Goal: Task Accomplishment & Management: Use online tool/utility

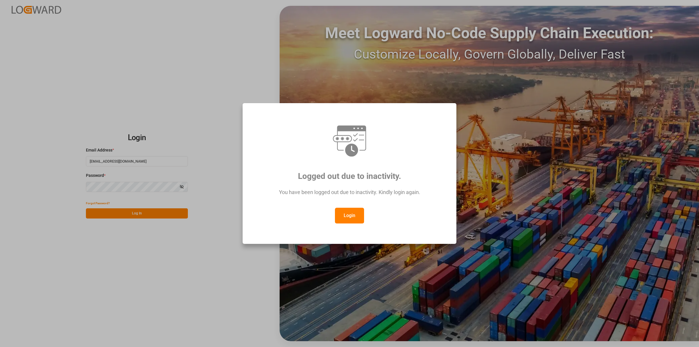
click at [367, 216] on div "Login" at bounding box center [349, 216] width 192 height 16
click at [342, 213] on button "Login" at bounding box center [349, 216] width 29 height 16
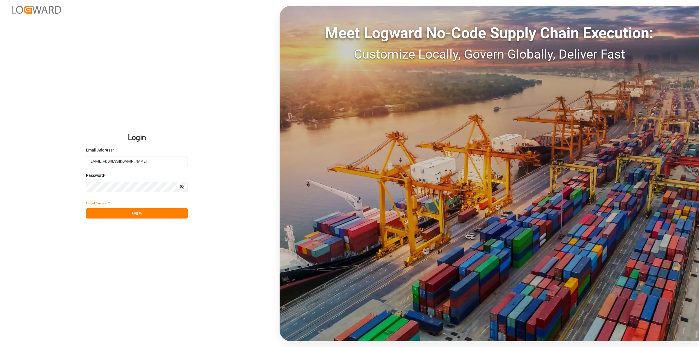
click at [182, 216] on button "Log In" at bounding box center [137, 213] width 102 height 10
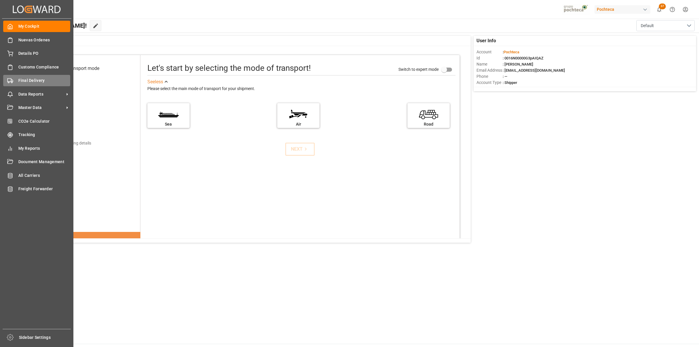
click at [11, 80] on polygon at bounding box center [12, 81] width 2 height 2
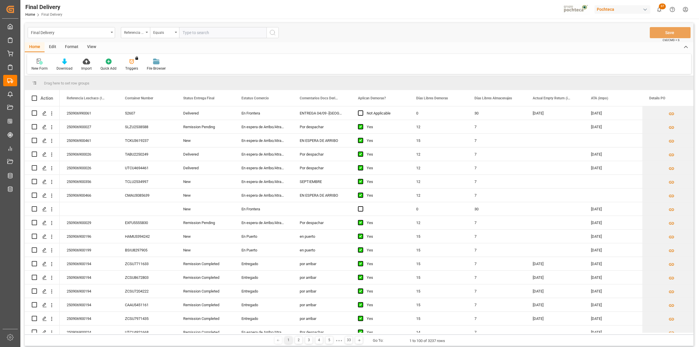
click at [194, 34] on input "text" at bounding box center [222, 32] width 87 height 11
type input "250906900029"
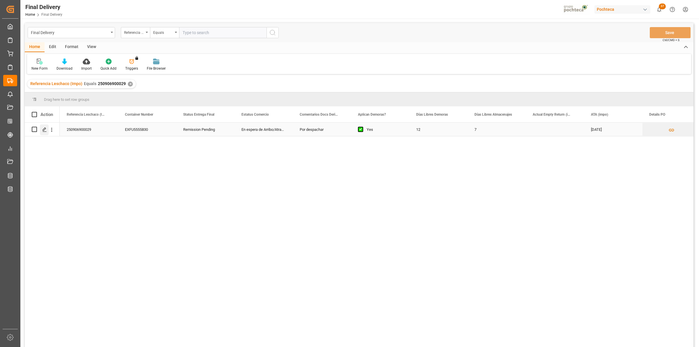
click at [45, 131] on icon "Press SPACE to select this row." at bounding box center [44, 129] width 5 height 5
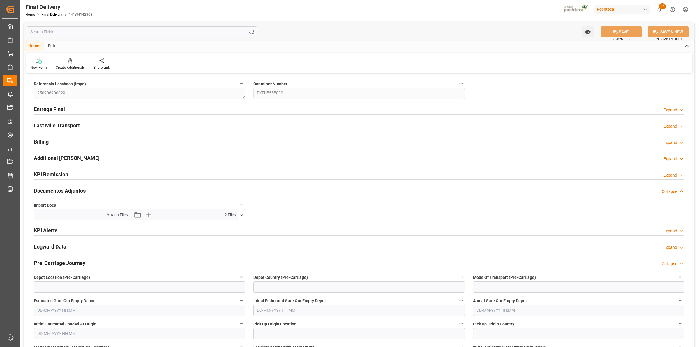
click at [241, 213] on icon at bounding box center [242, 215] width 6 height 6
click at [60, 232] on div "R40025027 cust docs ...ipment.pdf" at bounding box center [139, 232] width 204 height 6
click at [224, 234] on icon at bounding box center [226, 231] width 5 height 5
click at [243, 214] on icon at bounding box center [242, 215] width 6 height 6
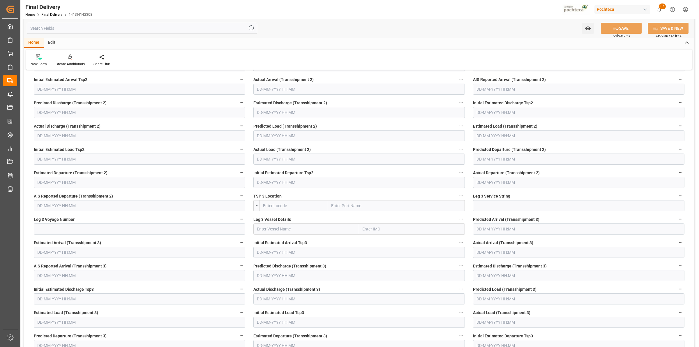
scroll to position [610, 0]
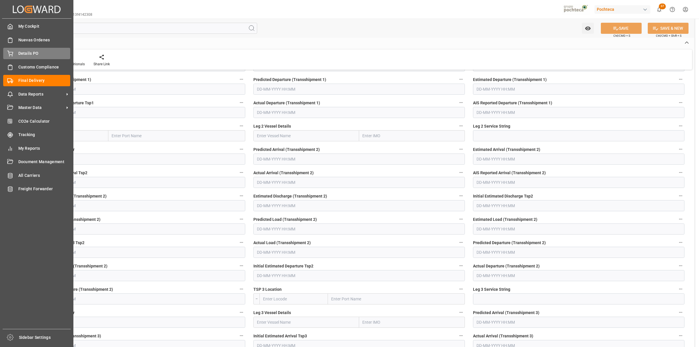
click at [12, 59] on div "Details PO Details PO" at bounding box center [36, 53] width 67 height 11
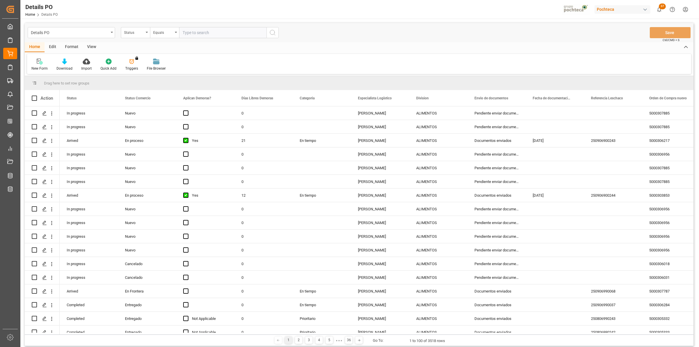
click at [208, 26] on div "Details PO Status Equals Save Ctrl/CMD + S" at bounding box center [359, 32] width 669 height 19
click at [210, 29] on input "text" at bounding box center [222, 32] width 87 height 11
paste input "250906900029"
type input "250906900029"
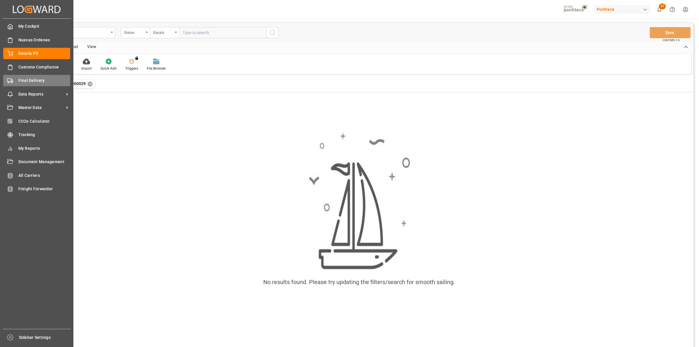
click at [37, 81] on span "Final Delivery" at bounding box center [44, 80] width 52 height 6
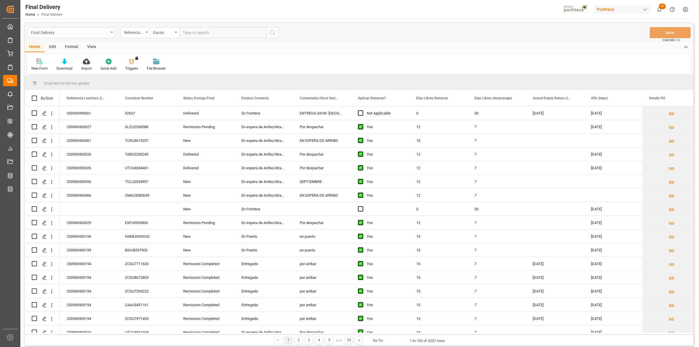
click at [90, 32] on div "Final Delivery" at bounding box center [70, 32] width 78 height 7
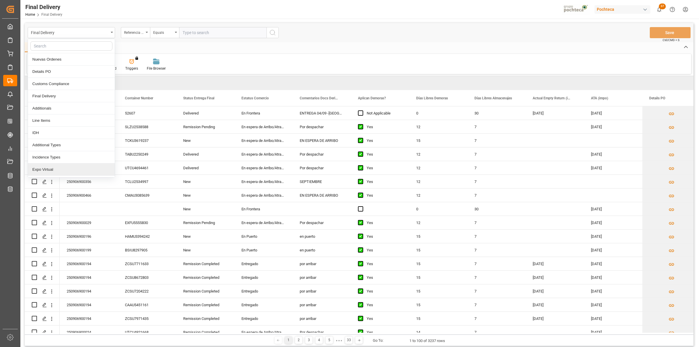
click at [53, 168] on div "Expo Virtual" at bounding box center [71, 169] width 87 height 12
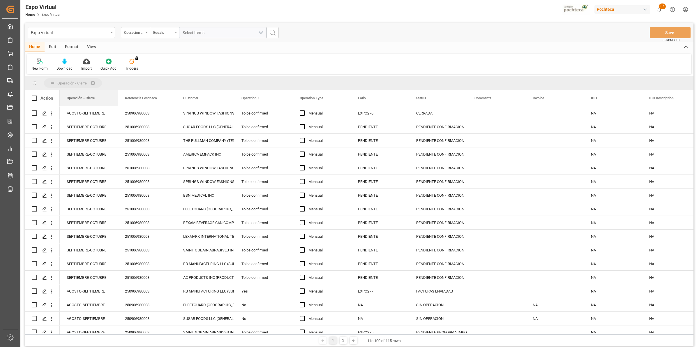
drag, startPoint x: 85, startPoint y: 99, endPoint x: 73, endPoint y: 84, distance: 19.0
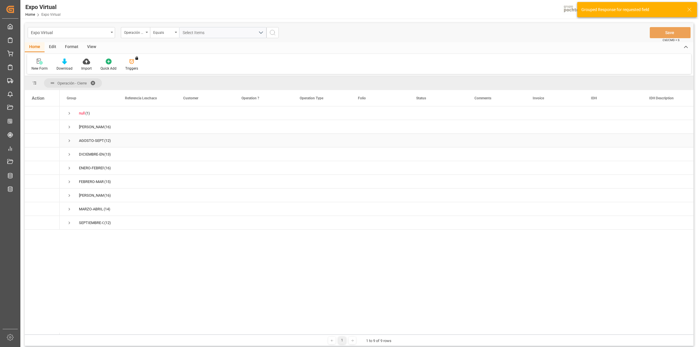
click at [69, 141] on span "Press SPACE to select this row." at bounding box center [69, 140] width 5 height 5
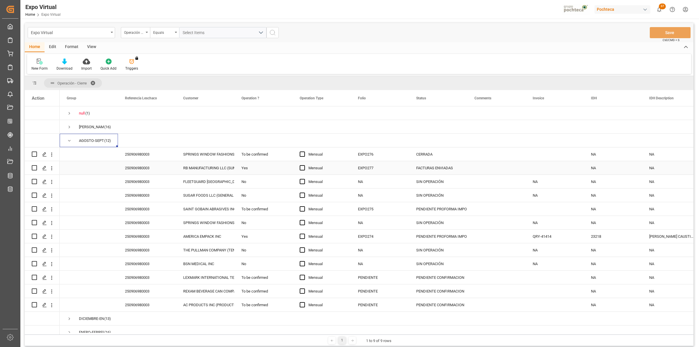
click at [247, 167] on div "Yes" at bounding box center [263, 167] width 58 height 13
click at [245, 154] on div "To be confirmed" at bounding box center [263, 153] width 58 height 13
click at [249, 277] on div "To be confirmed" at bounding box center [263, 276] width 58 height 13
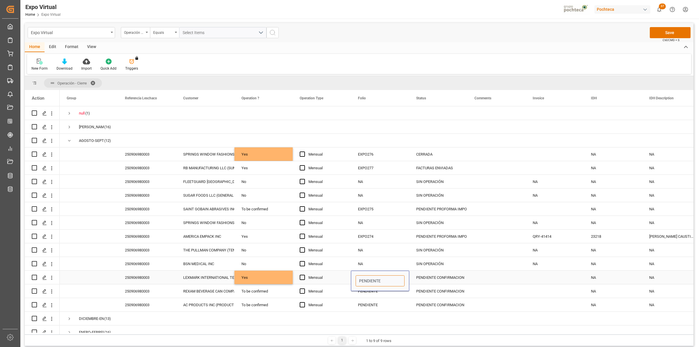
click at [386, 282] on input "PENDIENTE" at bounding box center [380, 280] width 49 height 11
drag, startPoint x: 389, startPoint y: 280, endPoint x: 351, endPoint y: 277, distance: 37.7
click at [351, 277] on div "PENDIENTE" at bounding box center [380, 280] width 58 height 20
type input "EXPO278"
click at [541, 276] on div "Press SPACE to select this row." at bounding box center [555, 276] width 58 height 13
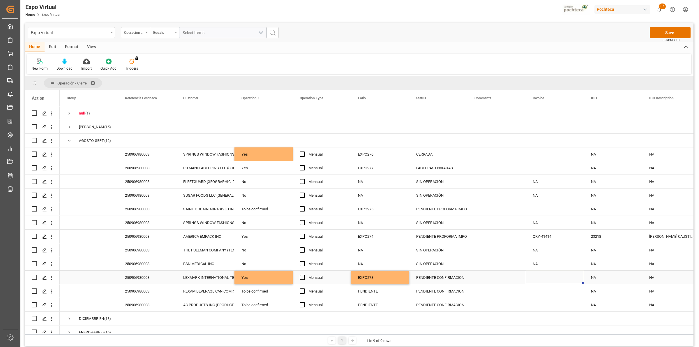
click at [140, 271] on div "250906980003" at bounding box center [147, 276] width 58 height 13
click at [433, 276] on div "PENDIENTE CONFIRMACION" at bounding box center [438, 277] width 44 height 13
click at [433, 166] on div "FACTURAS ENVIADAS" at bounding box center [438, 167] width 44 height 13
click at [441, 278] on div "PENDIENTE CONFIRMACION" at bounding box center [438, 277] width 44 height 13
click at [668, 33] on button "Save" at bounding box center [670, 32] width 41 height 11
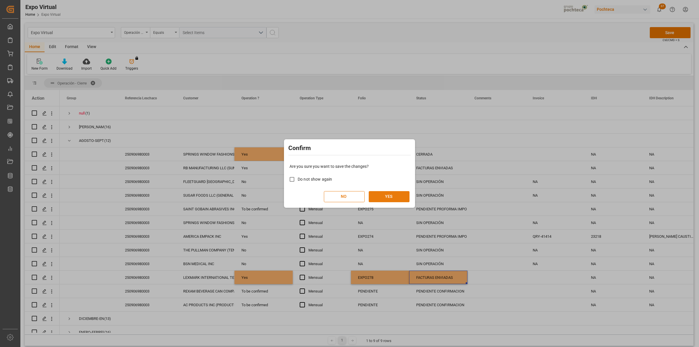
click at [402, 194] on button "YES" at bounding box center [389, 196] width 41 height 11
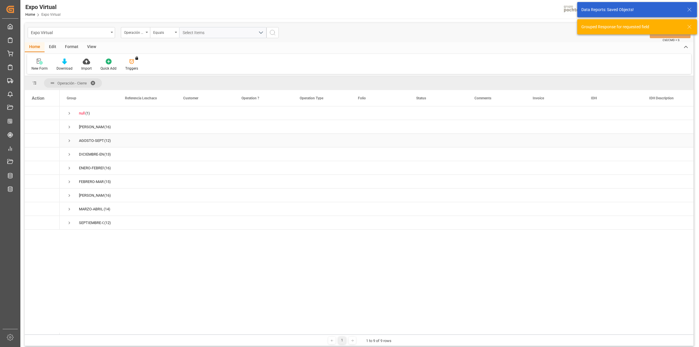
click at [70, 140] on span "Press SPACE to select this row." at bounding box center [69, 140] width 5 height 5
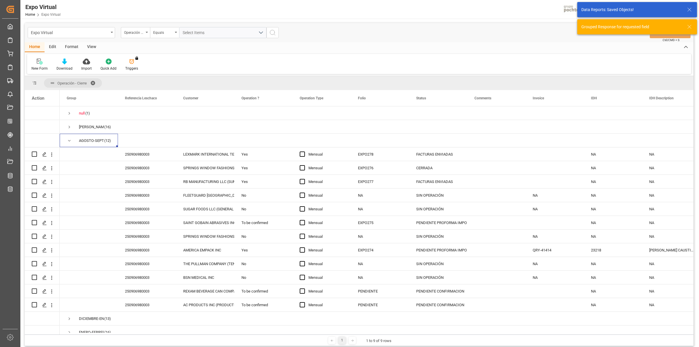
click at [78, 49] on div "Format" at bounding box center [72, 47] width 22 height 10
click at [68, 60] on icon at bounding box center [66, 60] width 5 height 2
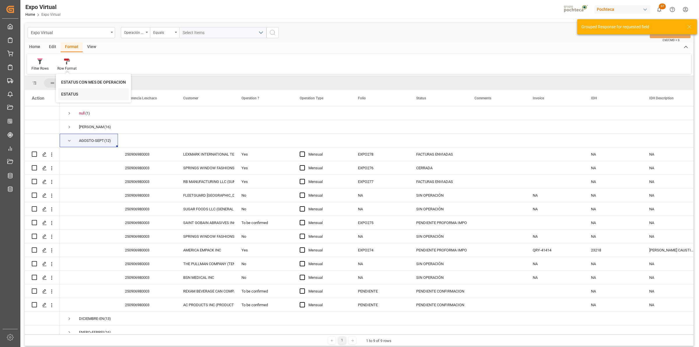
click at [66, 89] on div "ESTATUS" at bounding box center [93, 94] width 70 height 12
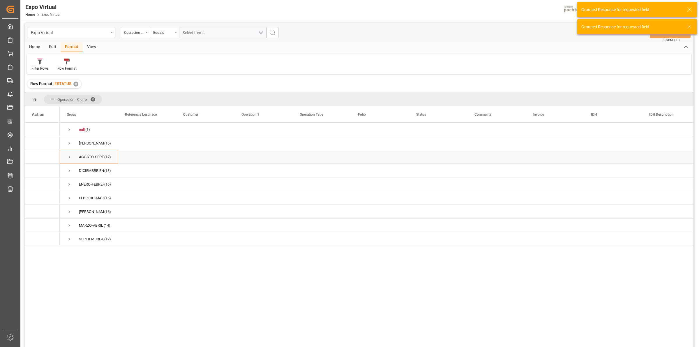
click at [67, 157] on span "Press SPACE to select this row." at bounding box center [69, 156] width 5 height 5
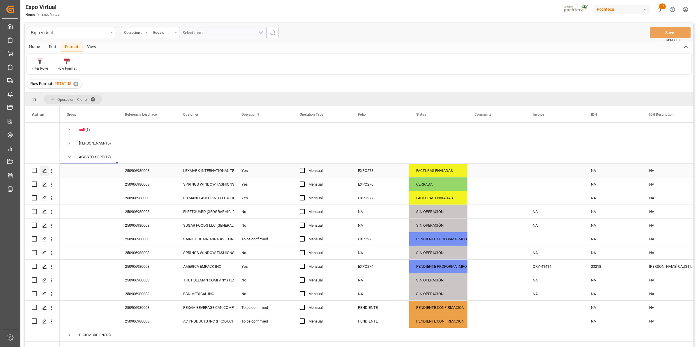
click at [47, 174] on div "Press SPACE to select this row." at bounding box center [44, 170] width 9 height 11
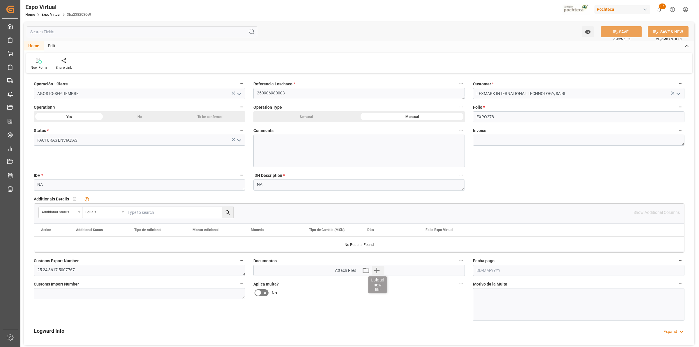
click at [380, 273] on icon "button" at bounding box center [376, 270] width 9 height 9
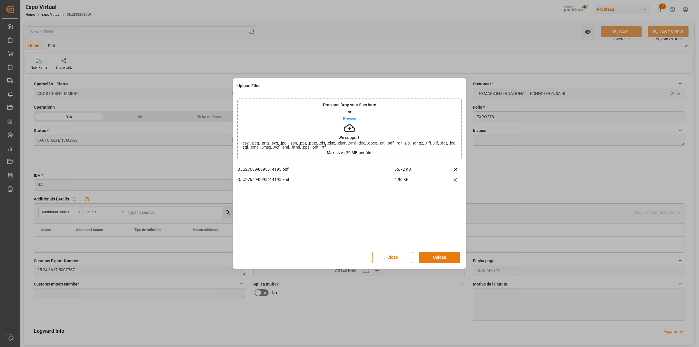
click at [438, 258] on button "Upload" at bounding box center [439, 257] width 41 height 11
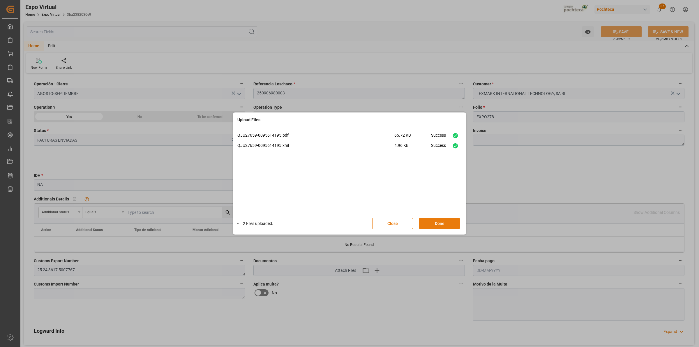
click at [443, 224] on button "Done" at bounding box center [439, 223] width 41 height 11
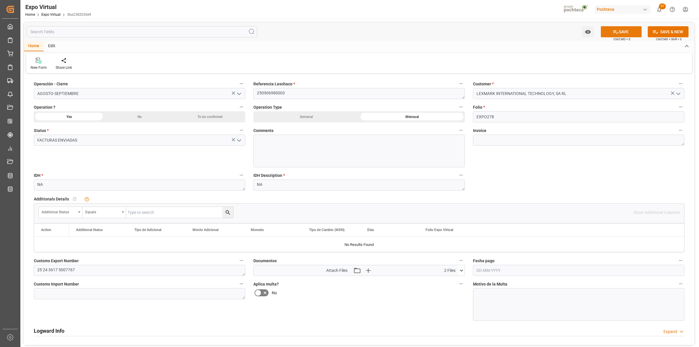
click at [615, 31] on icon at bounding box center [616, 32] width 6 height 6
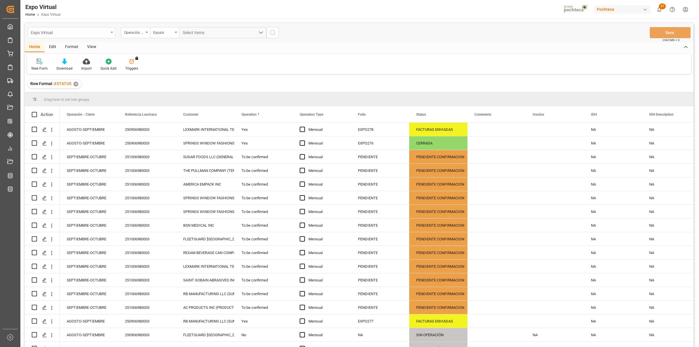
click at [102, 34] on div "Expo Virtual" at bounding box center [70, 32] width 78 height 7
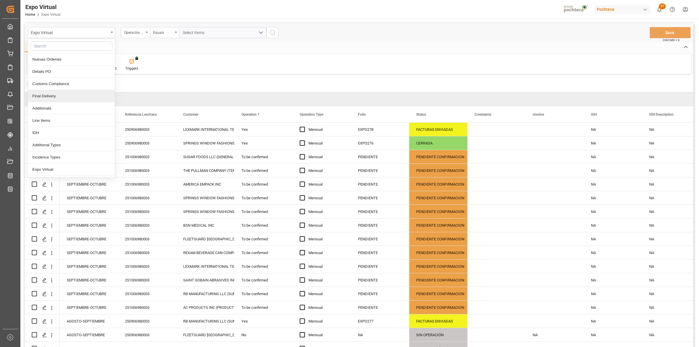
click at [58, 98] on div "Final Delivery" at bounding box center [71, 96] width 87 height 12
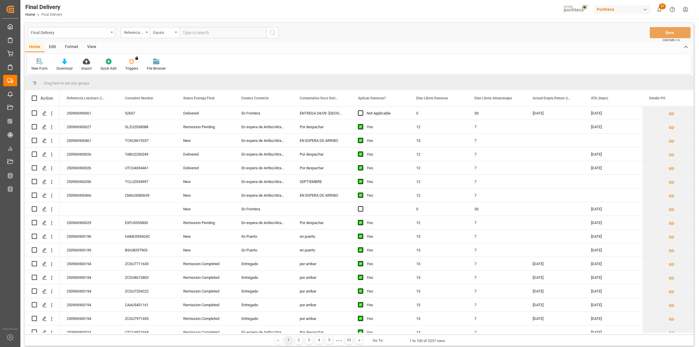
click at [89, 43] on div "View" at bounding box center [92, 47] width 18 height 10
click at [38, 67] on div "Default" at bounding box center [36, 68] width 11 height 5
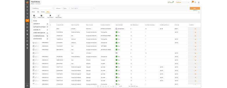
scroll to position [44, 0]
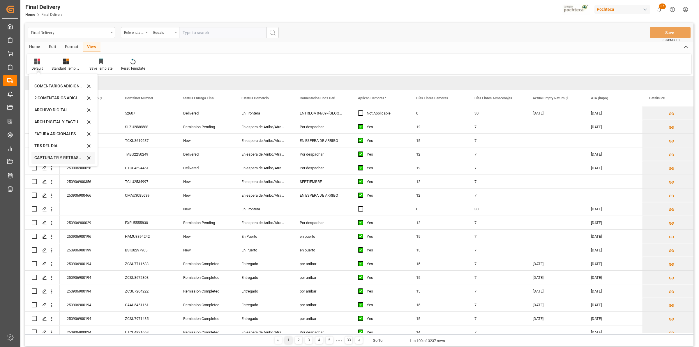
click at [64, 155] on div "CAPTURA TR Y RETRASO + FECHA DE ENTREGA" at bounding box center [59, 158] width 51 height 6
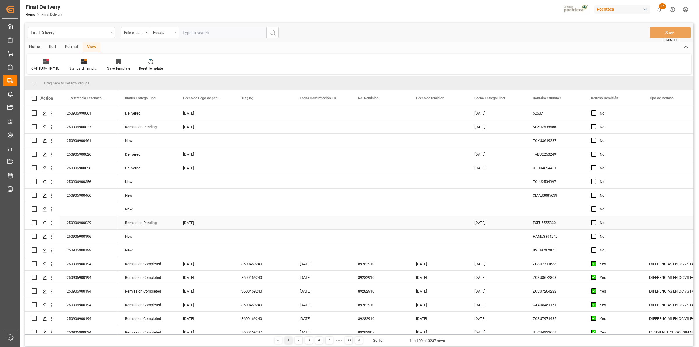
click at [594, 222] on span "Press SPACE to select this row." at bounding box center [593, 222] width 5 height 5
click at [595, 220] on input "Press SPACE to select this row." at bounding box center [595, 220] width 0 height 0
click at [673, 223] on div "Press SPACE to select this row." at bounding box center [683, 222] width 82 height 13
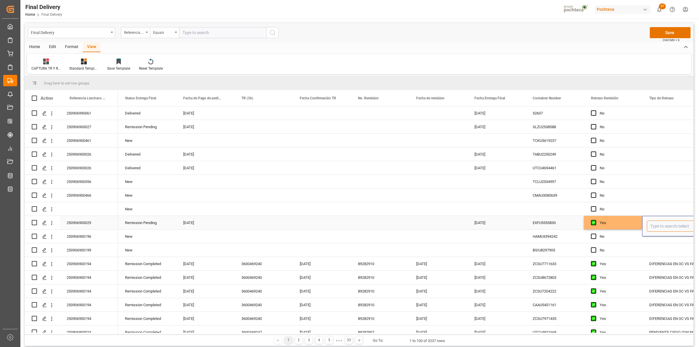
click at [673, 223] on input "Press SPACE to select this row." at bounding box center [683, 225] width 72 height 11
click at [666, 241] on div "PENDIENTE CIEGO (SIN NUMERO DE LOTE)" at bounding box center [686, 242] width 79 height 20
type input "PENDIENTE CIEGO (SIN NUMERO DE LOTE)"
click at [661, 212] on div "Press SPACE to select this row." at bounding box center [683, 208] width 82 height 13
click at [684, 32] on button "Save" at bounding box center [670, 32] width 41 height 11
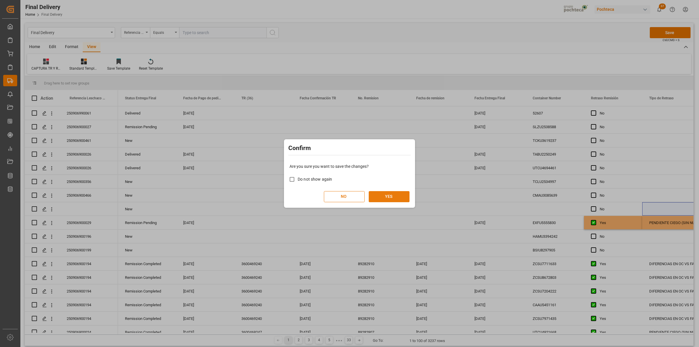
click at [388, 194] on button "YES" at bounding box center [389, 196] width 41 height 11
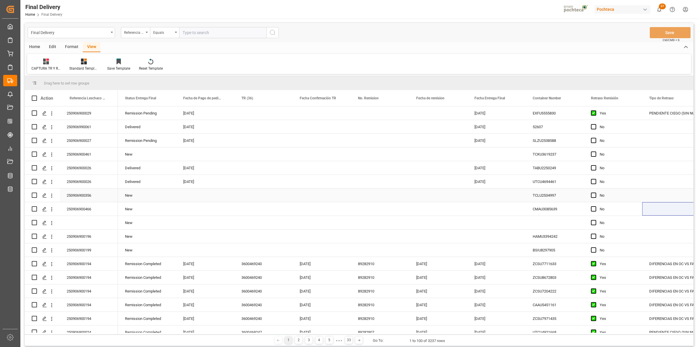
click at [388, 194] on div "Press SPACE to select this row." at bounding box center [380, 194] width 58 height 13
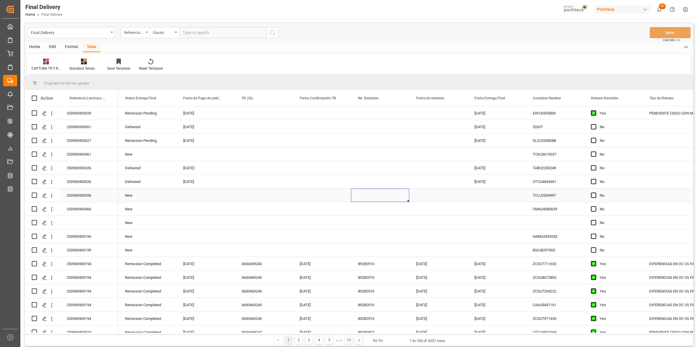
click at [388, 194] on div "Press SPACE to select this row." at bounding box center [380, 194] width 58 height 13
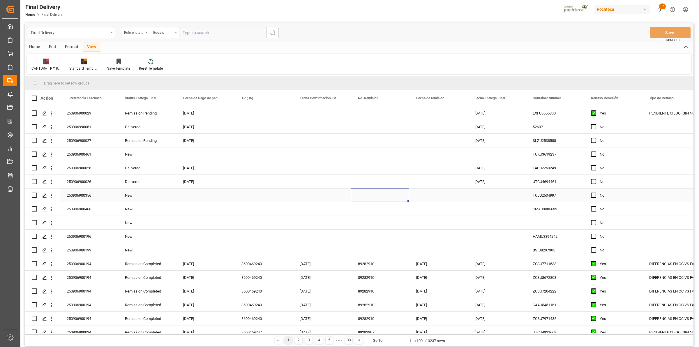
click at [388, 194] on div "Press SPACE to select this row." at bounding box center [380, 194] width 58 height 13
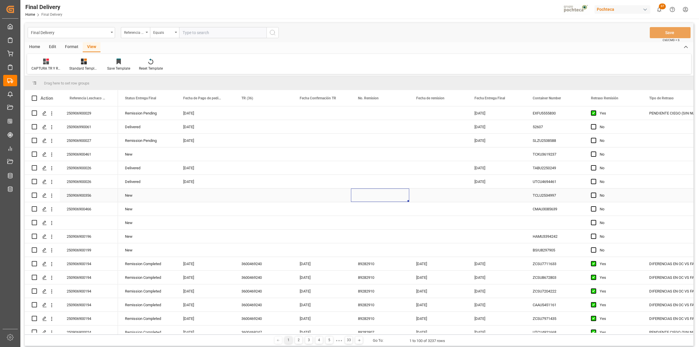
click at [388, 194] on div "Press SPACE to select this row." at bounding box center [380, 194] width 58 height 13
click at [388, 194] on input "Press SPACE to select this row." at bounding box center [380, 198] width 49 height 11
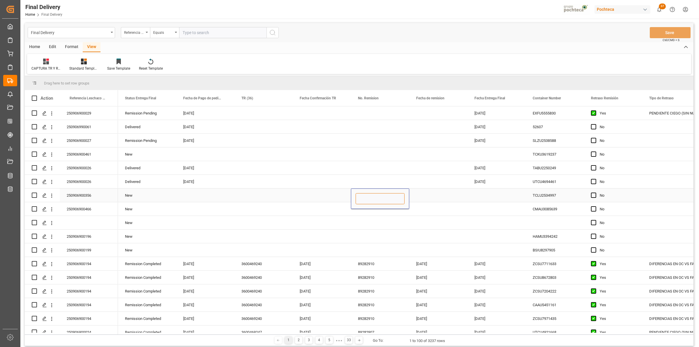
click at [388, 194] on input "Press SPACE to select this row." at bounding box center [380, 198] width 49 height 11
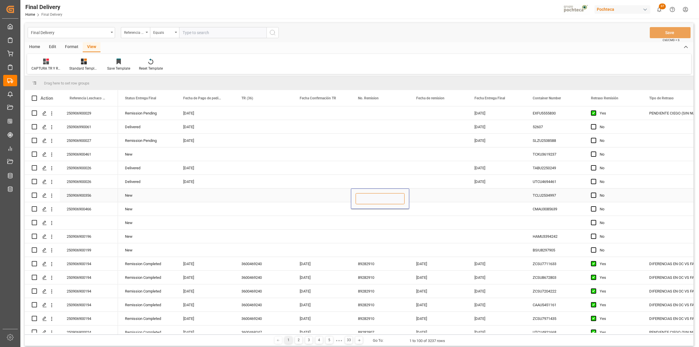
click at [388, 194] on input "Press SPACE to select this row." at bounding box center [380, 198] width 49 height 11
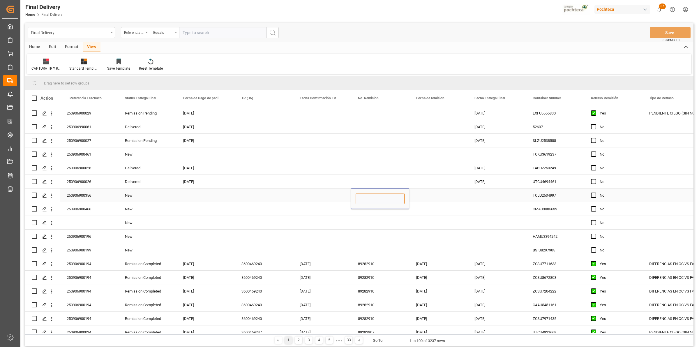
click at [388, 194] on input "Press SPACE to select this row." at bounding box center [380, 198] width 49 height 11
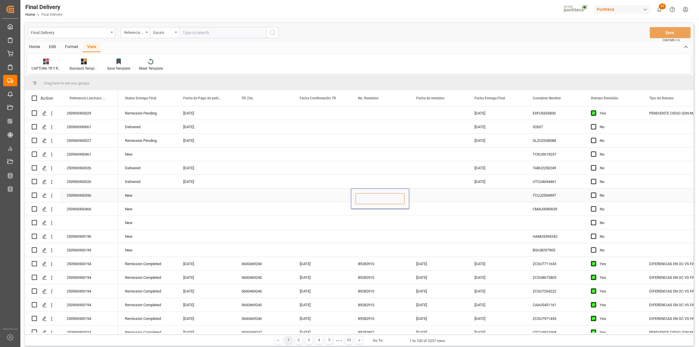
click at [388, 194] on input "Press SPACE to select this row." at bounding box center [380, 198] width 49 height 11
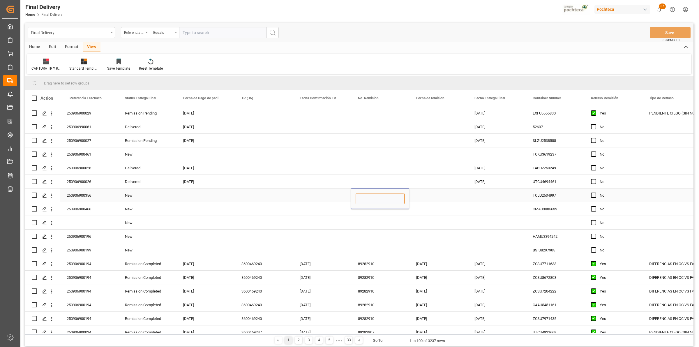
click at [388, 194] on input "Press SPACE to select this row." at bounding box center [380, 198] width 49 height 11
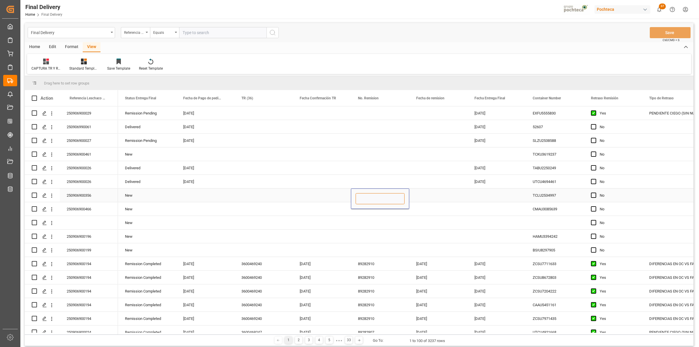
click at [388, 194] on input "Press SPACE to select this row." at bounding box center [380, 198] width 49 height 11
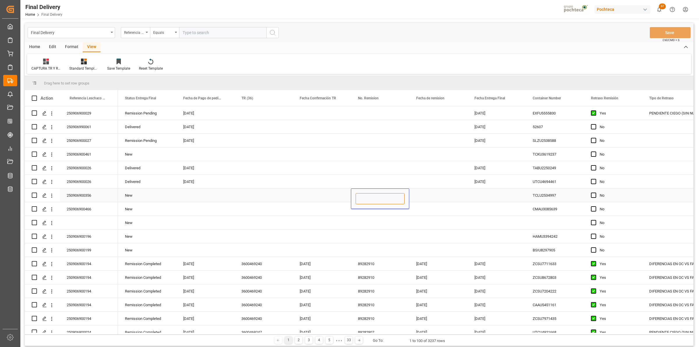
click at [388, 194] on input "Press SPACE to select this row." at bounding box center [380, 198] width 49 height 11
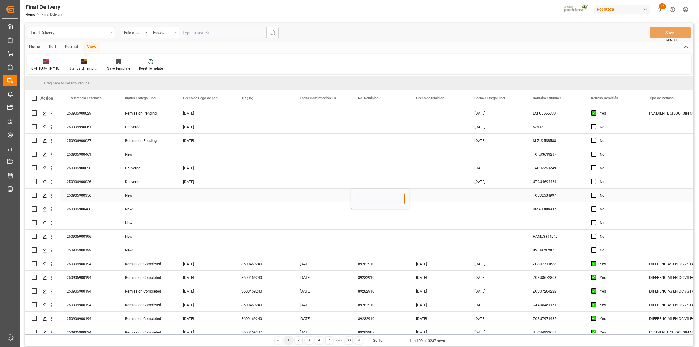
click at [388, 194] on input "Press SPACE to select this row." at bounding box center [380, 198] width 49 height 11
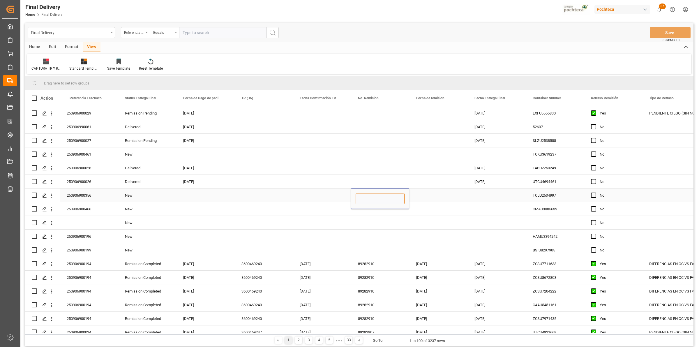
click at [388, 194] on input "Press SPACE to select this row." at bounding box center [380, 198] width 49 height 11
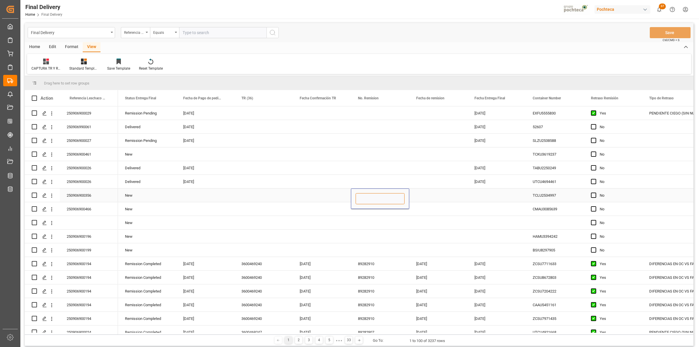
click at [388, 194] on input "Press SPACE to select this row." at bounding box center [380, 198] width 49 height 11
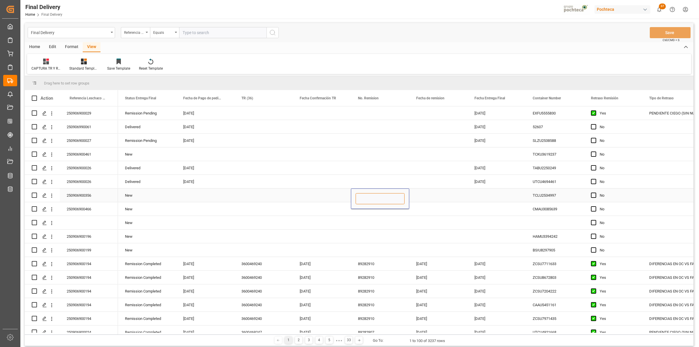
click at [388, 194] on input "Press SPACE to select this row." at bounding box center [380, 198] width 49 height 11
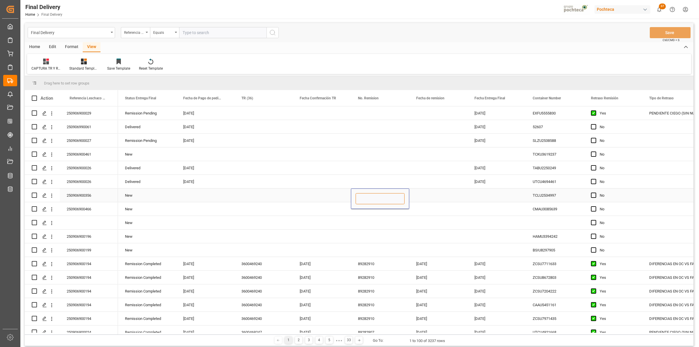
click at [388, 194] on input "Press SPACE to select this row." at bounding box center [380, 198] width 49 height 11
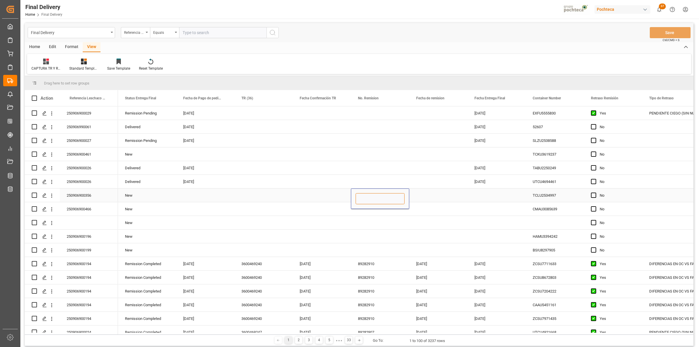
click at [388, 194] on input "Press SPACE to select this row." at bounding box center [380, 198] width 49 height 11
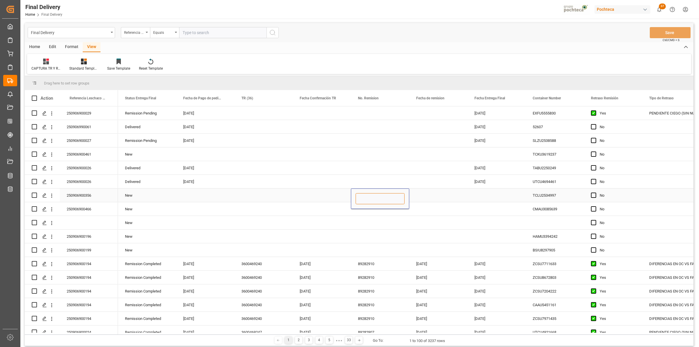
click at [388, 194] on input "Press SPACE to select this row." at bounding box center [380, 198] width 49 height 11
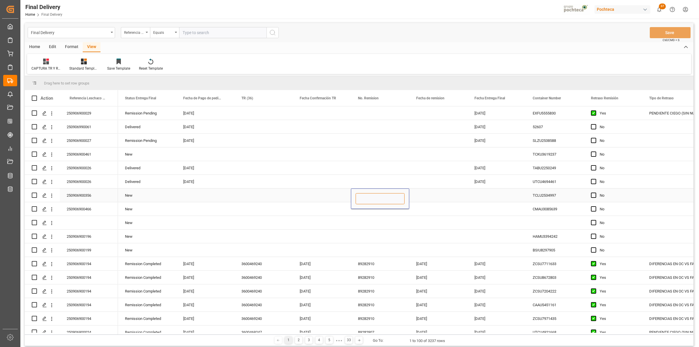
click at [388, 194] on input "Press SPACE to select this row." at bounding box center [380, 198] width 49 height 11
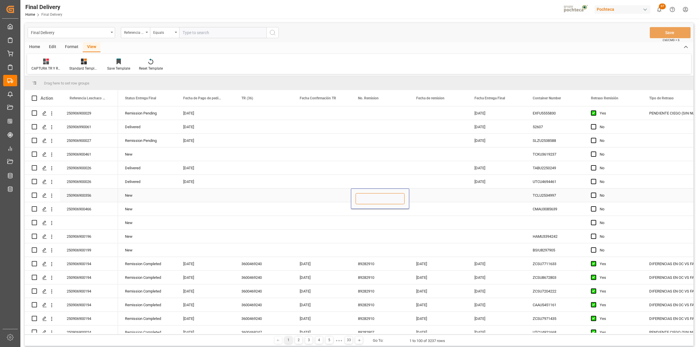
click at [388, 194] on input "Press SPACE to select this row." at bounding box center [380, 198] width 49 height 11
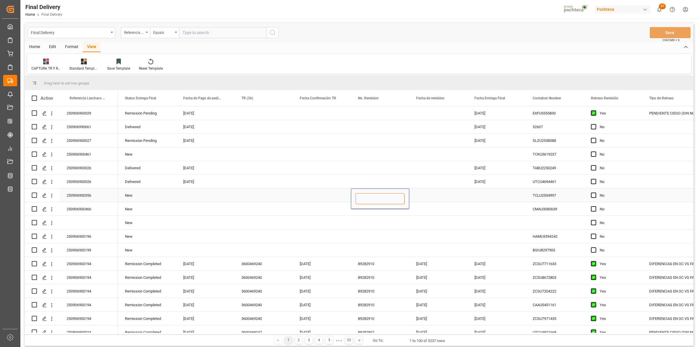
click at [388, 194] on input "Press SPACE to select this row." at bounding box center [380, 198] width 49 height 11
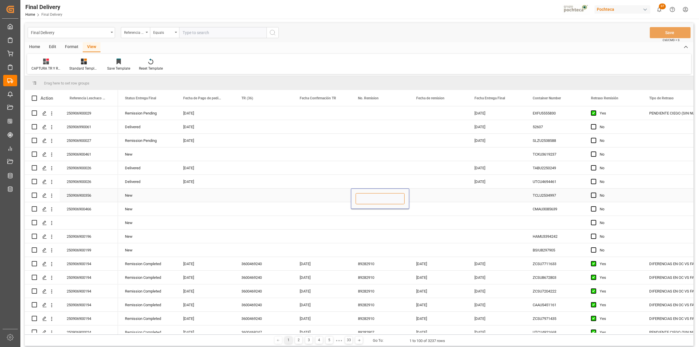
click at [388, 194] on input "Press SPACE to select this row." at bounding box center [380, 198] width 49 height 11
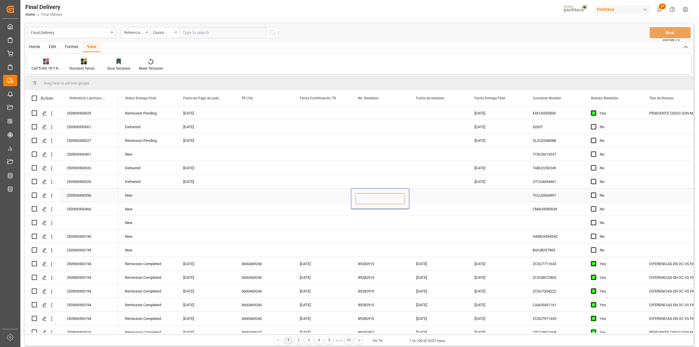
click at [388, 194] on input "Press SPACE to select this row." at bounding box center [380, 198] width 49 height 11
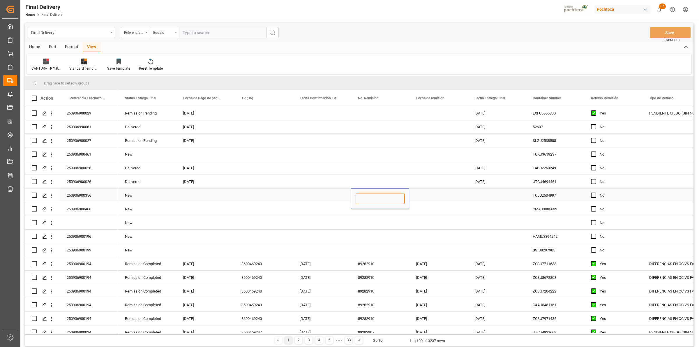
click at [388, 194] on input "Press SPACE to select this row." at bounding box center [380, 198] width 49 height 11
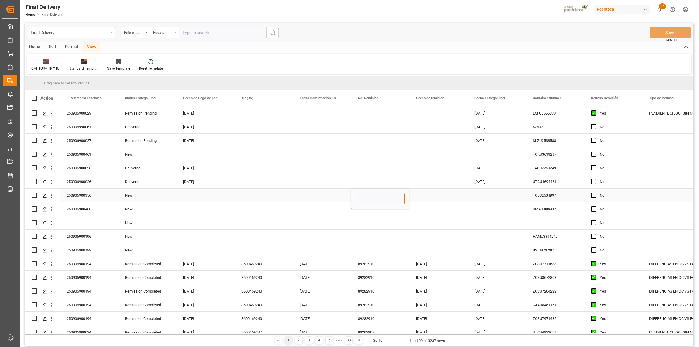
click at [388, 194] on input "Press SPACE to select this row." at bounding box center [380, 198] width 49 height 11
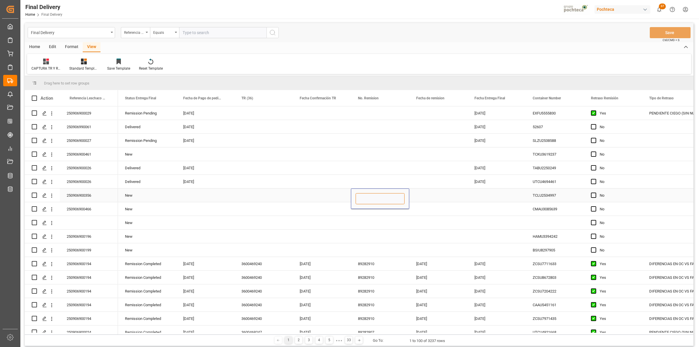
click at [388, 194] on input "Press SPACE to select this row." at bounding box center [380, 198] width 49 height 11
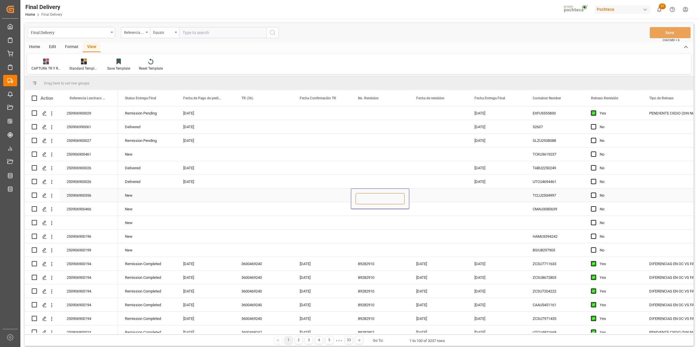
click at [388, 194] on input "Press SPACE to select this row." at bounding box center [380, 198] width 49 height 11
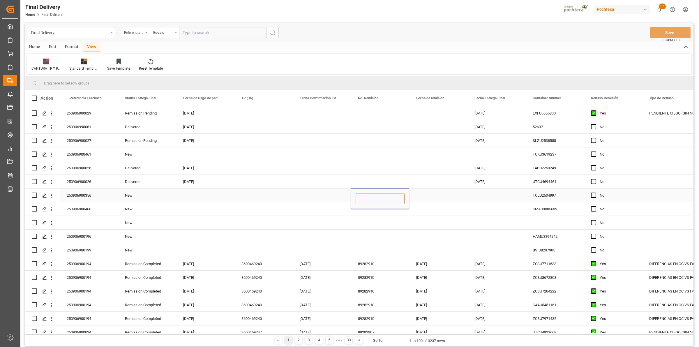
click at [388, 194] on input "Press SPACE to select this row." at bounding box center [380, 198] width 49 height 11
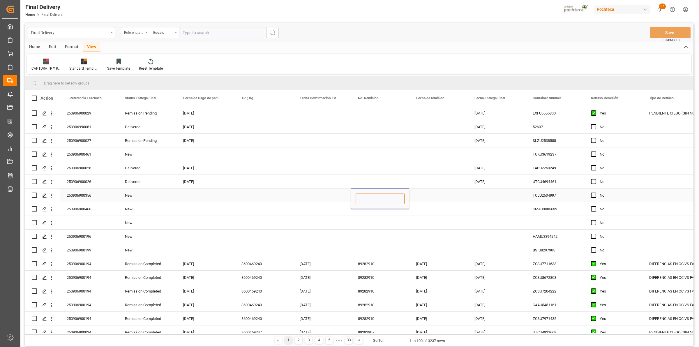
click at [388, 194] on input "Press SPACE to select this row." at bounding box center [380, 198] width 49 height 11
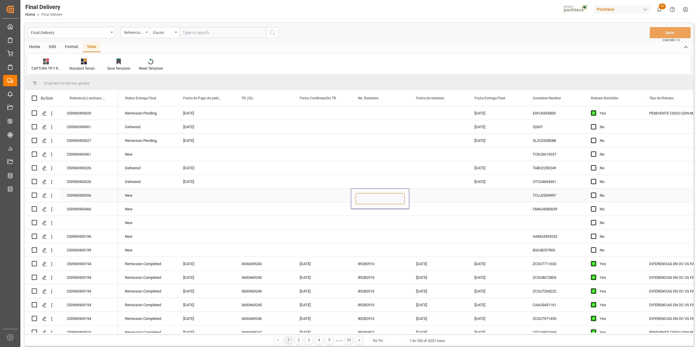
click at [388, 194] on input "Press SPACE to select this row." at bounding box center [380, 198] width 49 height 11
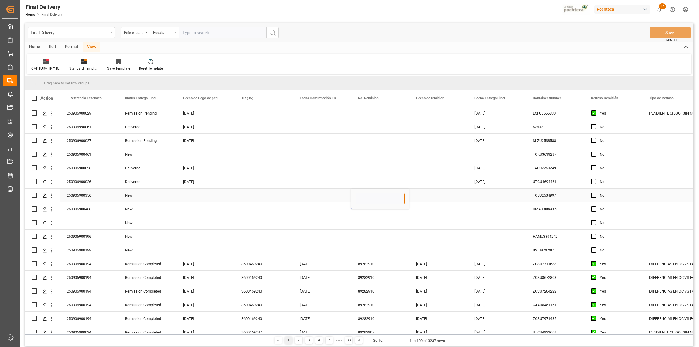
click at [388, 194] on input "Press SPACE to select this row." at bounding box center [380, 198] width 49 height 11
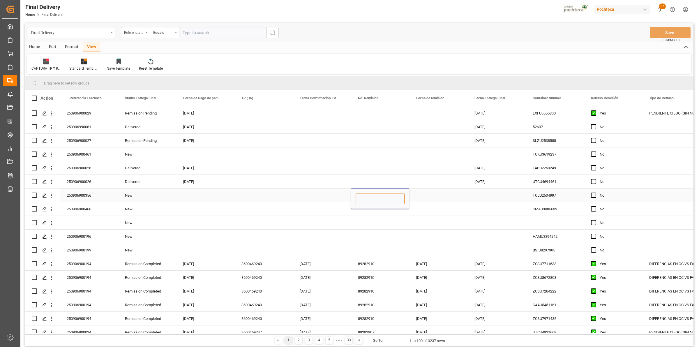
click at [388, 194] on input "Press SPACE to select this row." at bounding box center [380, 198] width 49 height 11
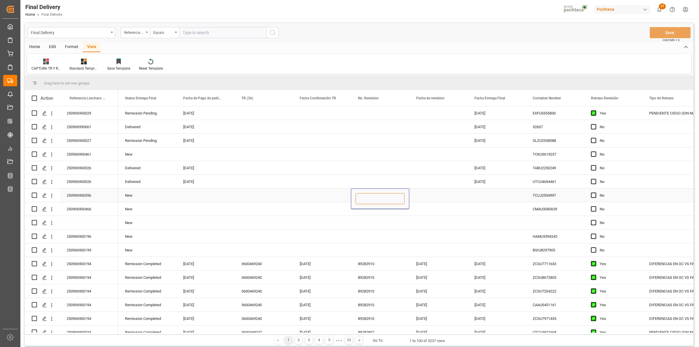
click at [388, 194] on input "Press SPACE to select this row." at bounding box center [380, 198] width 49 height 11
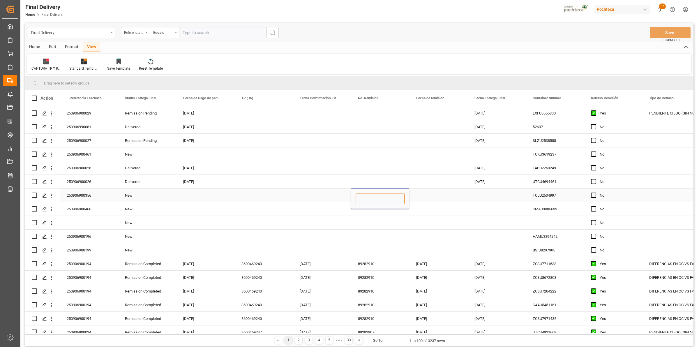
click at [388, 194] on input "Press SPACE to select this row." at bounding box center [380, 198] width 49 height 11
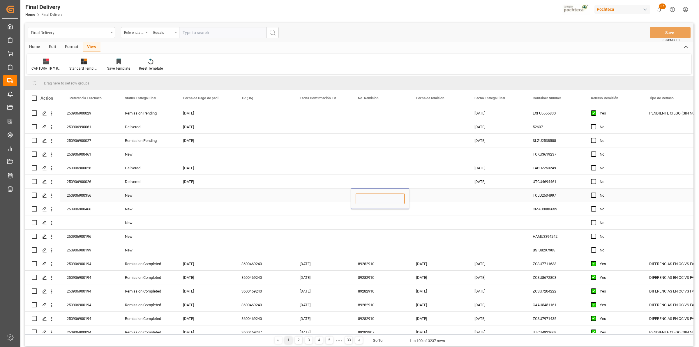
click at [388, 194] on input "Press SPACE to select this row." at bounding box center [380, 198] width 49 height 11
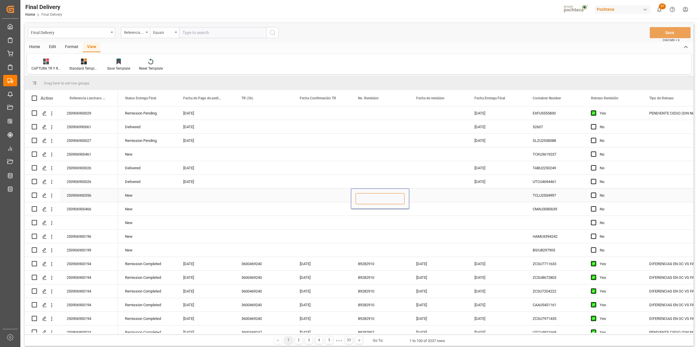
click at [388, 194] on input "Press SPACE to select this row." at bounding box center [380, 198] width 49 height 11
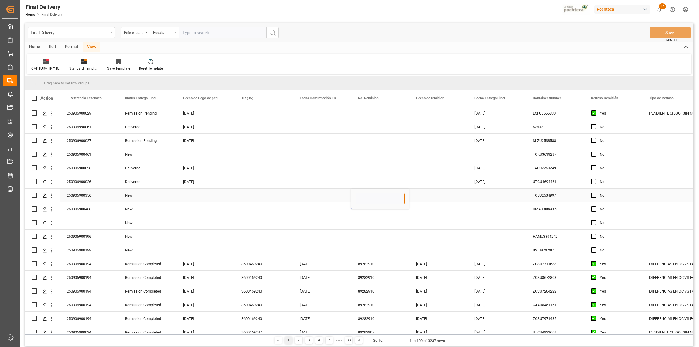
click at [388, 194] on input "Press SPACE to select this row." at bounding box center [380, 198] width 49 height 11
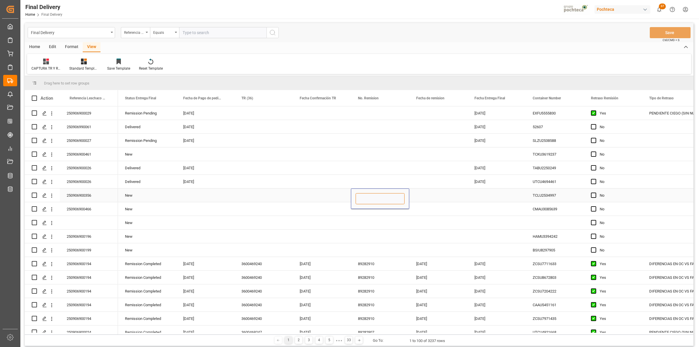
click at [388, 194] on input "Press SPACE to select this row." at bounding box center [380, 198] width 49 height 11
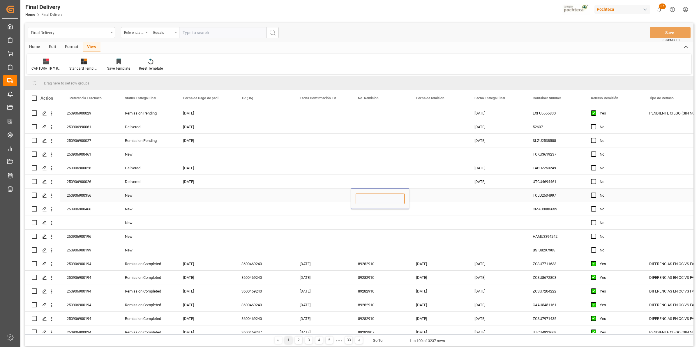
click at [388, 194] on input "Press SPACE to select this row." at bounding box center [380, 198] width 49 height 11
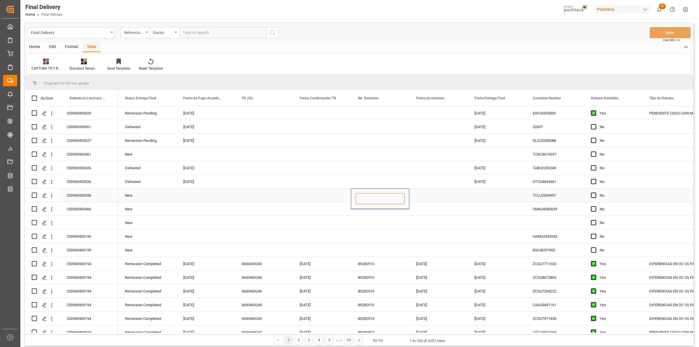
click at [388, 194] on input "Press SPACE to select this row." at bounding box center [380, 198] width 49 height 11
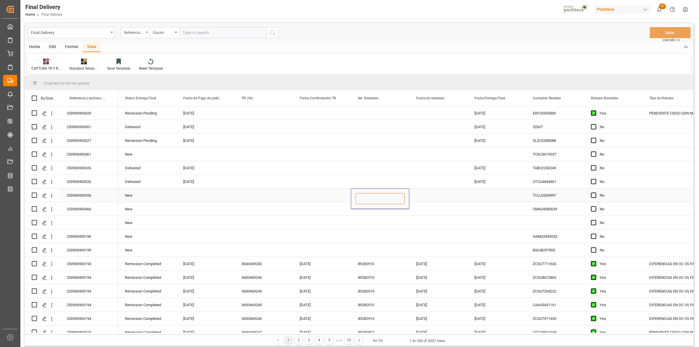
click at [388, 194] on input "Press SPACE to select this row." at bounding box center [380, 198] width 49 height 11
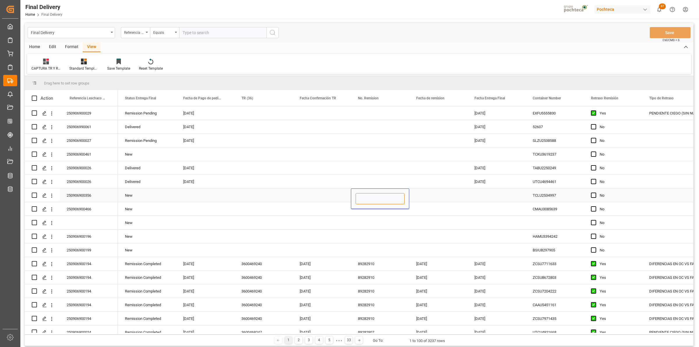
click at [388, 194] on input "Press SPACE to select this row." at bounding box center [380, 198] width 49 height 11
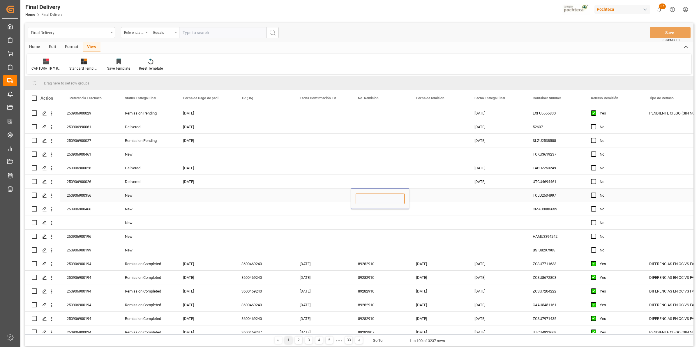
click at [388, 194] on input "Press SPACE to select this row." at bounding box center [380, 198] width 49 height 11
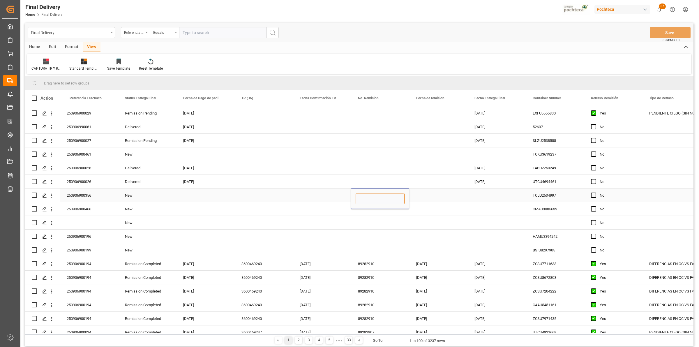
click at [388, 194] on input "Press SPACE to select this row." at bounding box center [380, 198] width 49 height 11
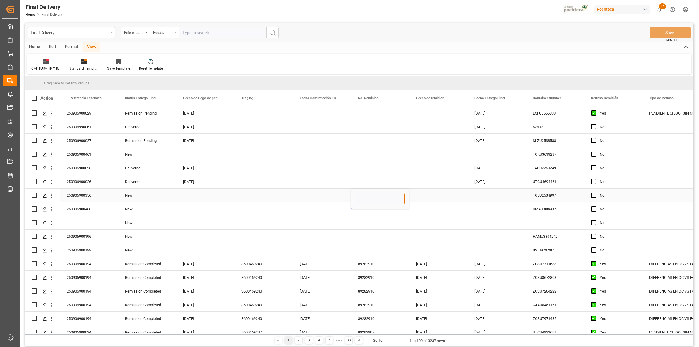
click at [388, 194] on input "Press SPACE to select this row." at bounding box center [380, 198] width 49 height 11
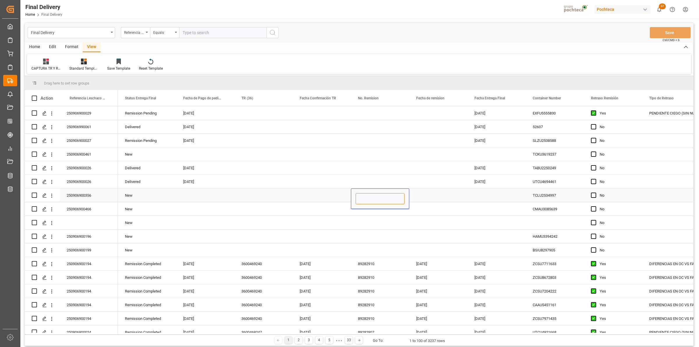
click at [388, 194] on input "Press SPACE to select this row." at bounding box center [380, 198] width 49 height 11
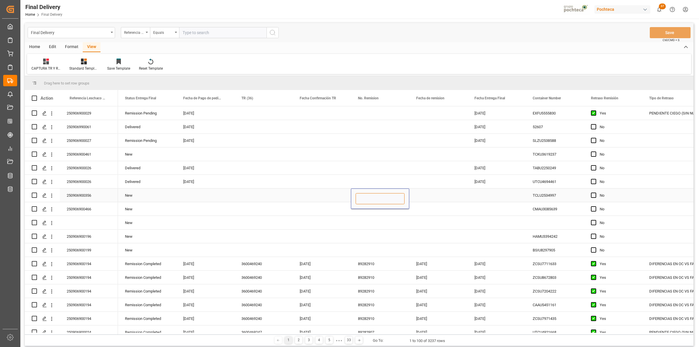
click at [388, 194] on input "Press SPACE to select this row." at bounding box center [380, 198] width 49 height 11
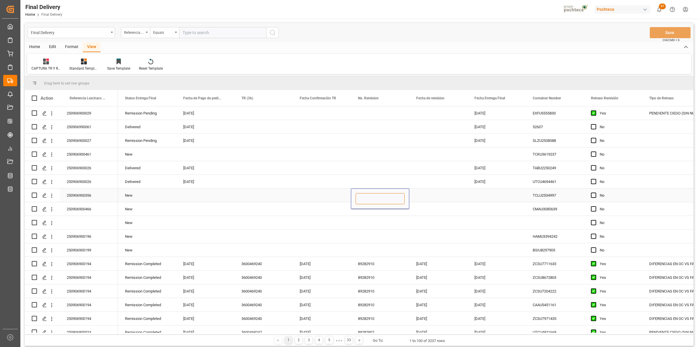
click at [388, 194] on input "Press SPACE to select this row." at bounding box center [380, 198] width 49 height 11
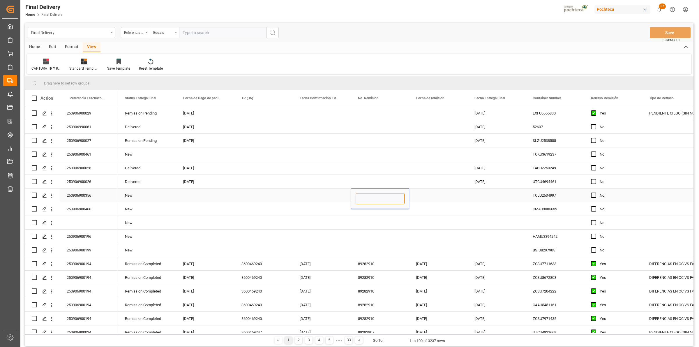
click at [388, 194] on input "Press SPACE to select this row." at bounding box center [380, 198] width 49 height 11
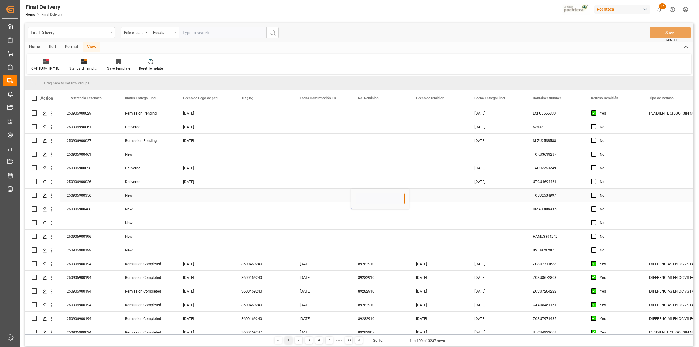
click at [388, 194] on input "Press SPACE to select this row." at bounding box center [380, 198] width 49 height 11
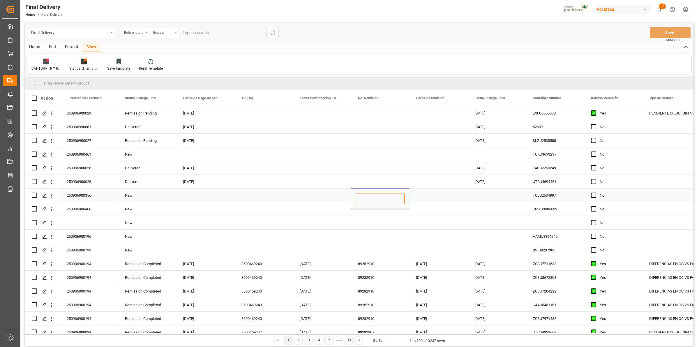
click at [388, 194] on input "Press SPACE to select this row." at bounding box center [380, 198] width 49 height 11
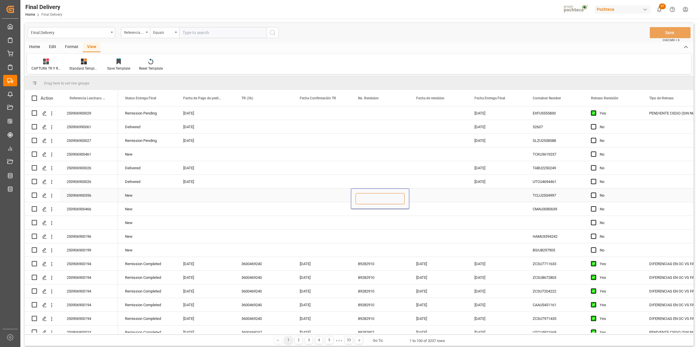
click at [388, 194] on input "Press SPACE to select this row." at bounding box center [380, 198] width 49 height 11
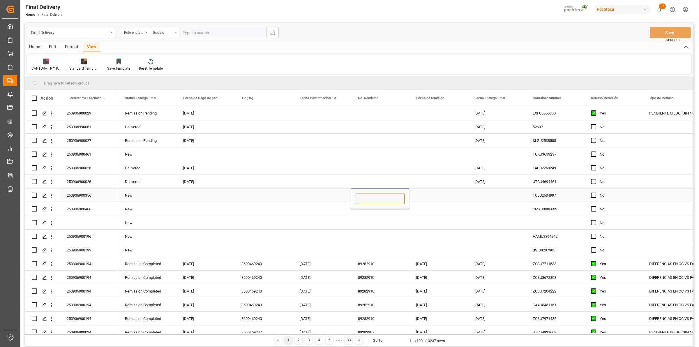
click at [388, 194] on input "Press SPACE to select this row." at bounding box center [380, 198] width 49 height 11
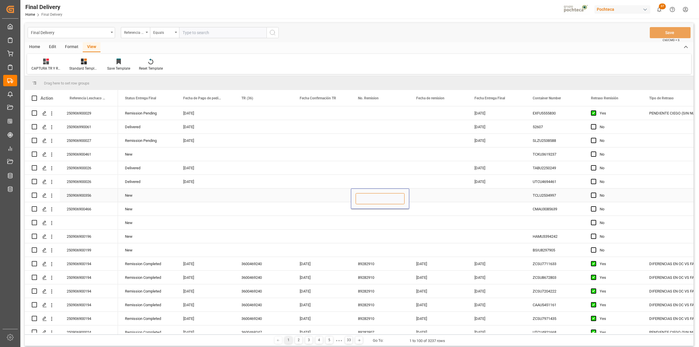
click at [388, 194] on input "Press SPACE to select this row." at bounding box center [380, 198] width 49 height 11
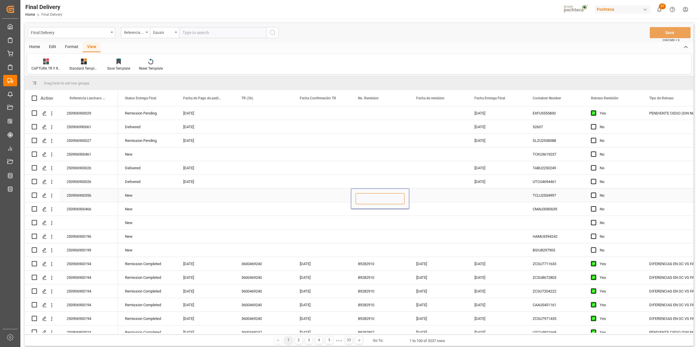
click at [388, 194] on input "Press SPACE to select this row." at bounding box center [380, 198] width 49 height 11
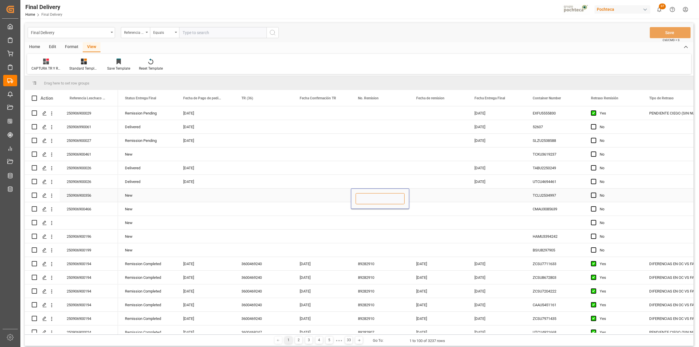
click at [388, 194] on input "Press SPACE to select this row." at bounding box center [380, 198] width 49 height 11
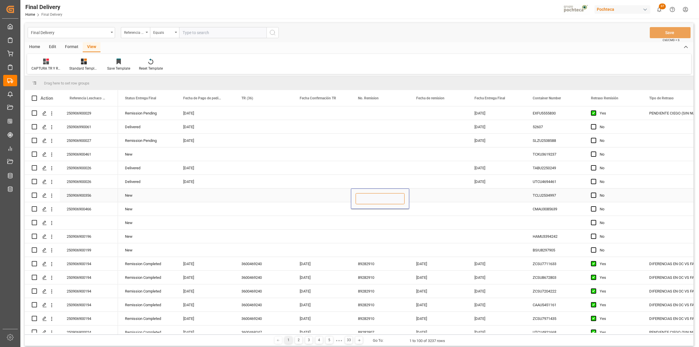
click at [388, 194] on input "Press SPACE to select this row." at bounding box center [380, 198] width 49 height 11
click at [388, 195] on input "Press SPACE to select this row." at bounding box center [380, 198] width 49 height 11
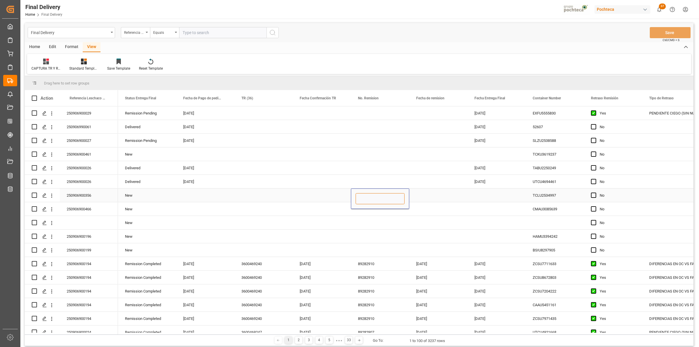
click at [388, 195] on input "Press SPACE to select this row." at bounding box center [380, 198] width 49 height 11
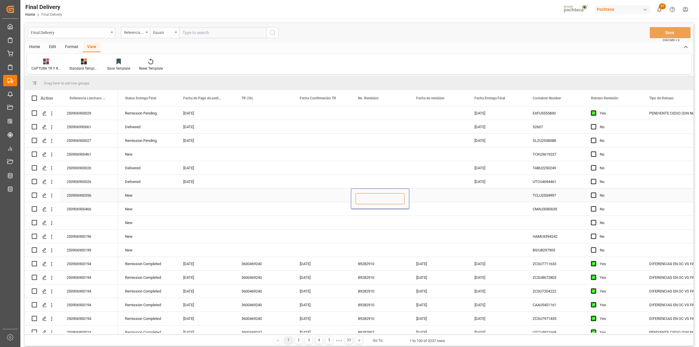
click at [388, 195] on input "Press SPACE to select this row." at bounding box center [380, 198] width 49 height 11
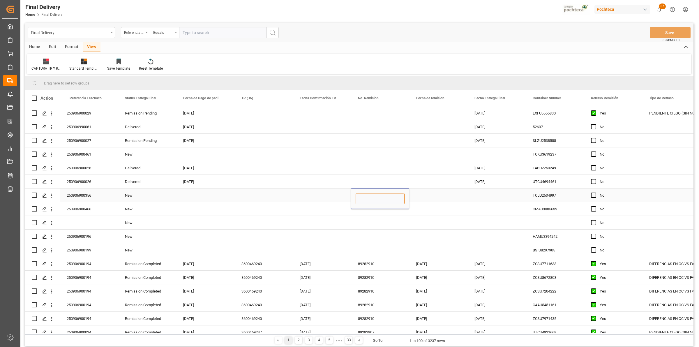
click at [388, 195] on input "Press SPACE to select this row." at bounding box center [380, 198] width 49 height 11
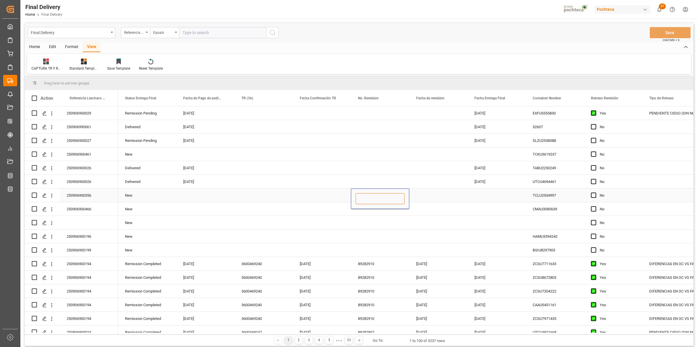
click at [388, 195] on input "Press SPACE to select this row." at bounding box center [380, 198] width 49 height 11
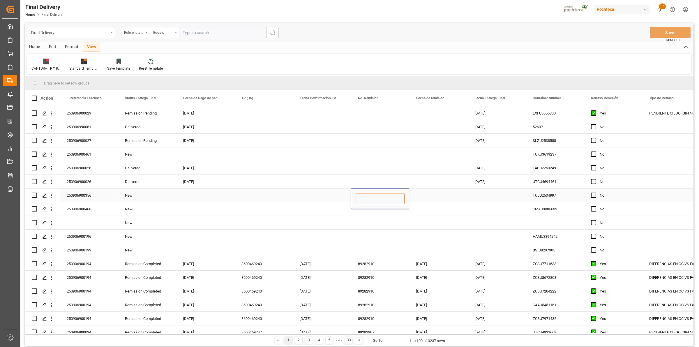
click at [388, 195] on input "Press SPACE to select this row." at bounding box center [380, 198] width 49 height 11
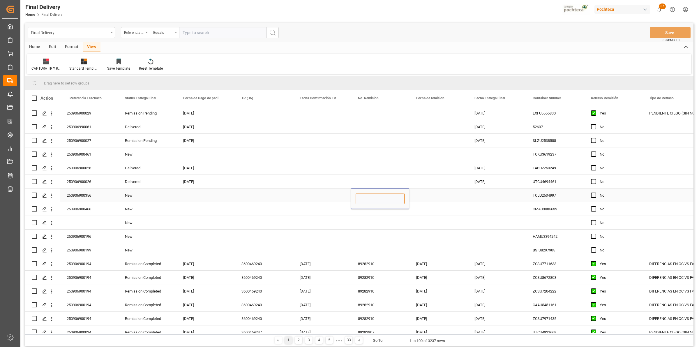
click at [388, 195] on input "Press SPACE to select this row." at bounding box center [380, 198] width 49 height 11
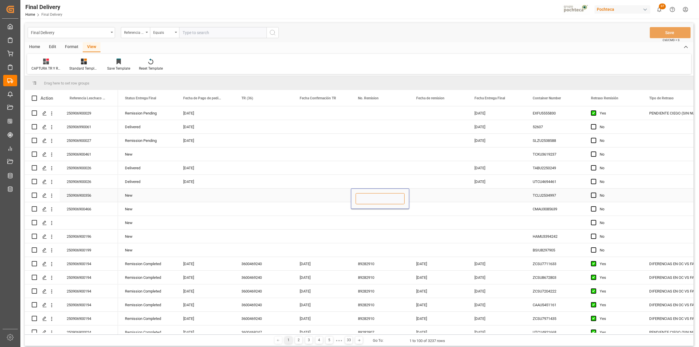
click at [388, 195] on input "Press SPACE to select this row." at bounding box center [380, 198] width 49 height 11
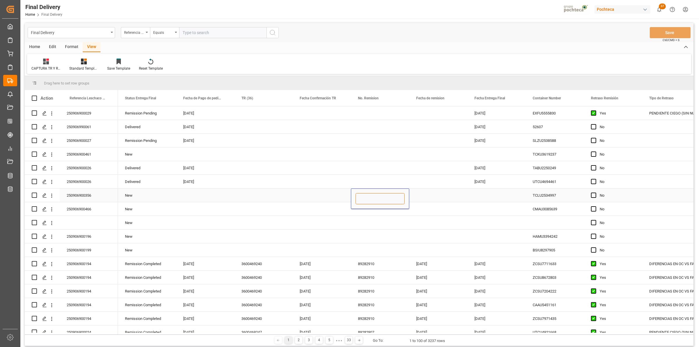
click at [388, 195] on input "Press SPACE to select this row." at bounding box center [380, 198] width 49 height 11
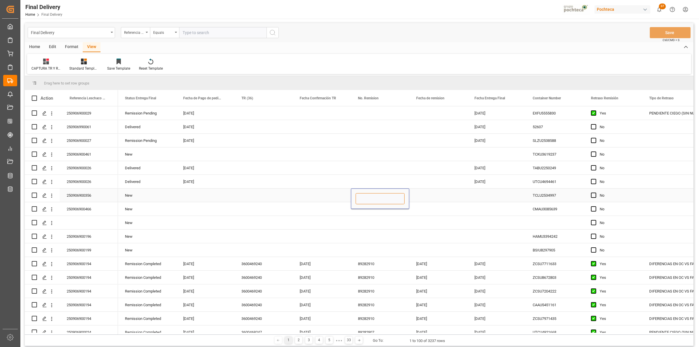
click at [388, 195] on input "Press SPACE to select this row." at bounding box center [380, 198] width 49 height 11
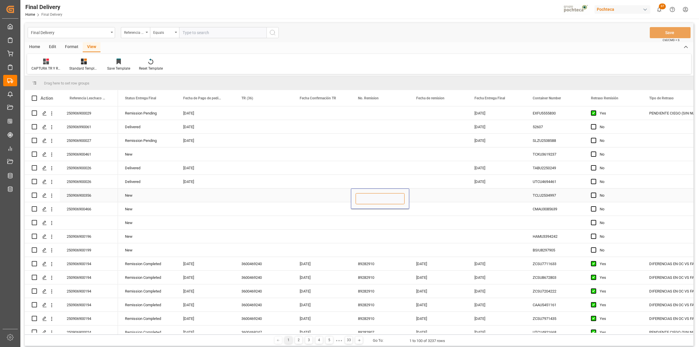
click at [388, 195] on input "Press SPACE to select this row." at bounding box center [380, 198] width 49 height 11
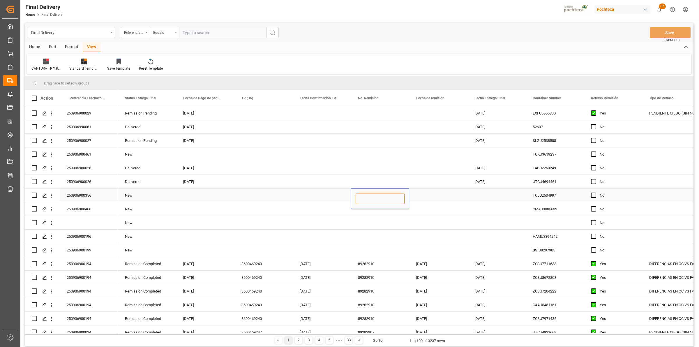
click at [388, 195] on input "Press SPACE to select this row." at bounding box center [380, 198] width 49 height 11
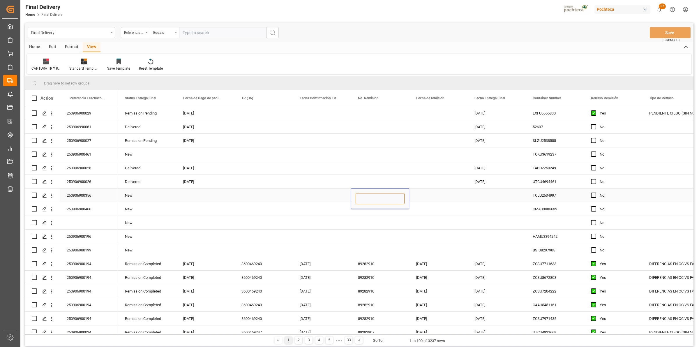
click at [388, 195] on input "Press SPACE to select this row." at bounding box center [380, 198] width 49 height 11
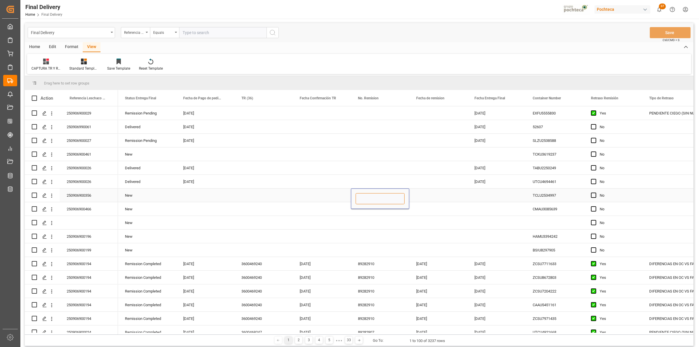
click at [388, 195] on input "Press SPACE to select this row." at bounding box center [380, 198] width 49 height 11
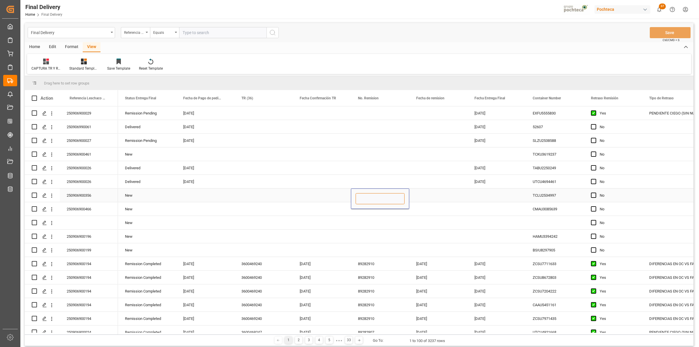
click at [388, 195] on input "Press SPACE to select this row." at bounding box center [380, 198] width 49 height 11
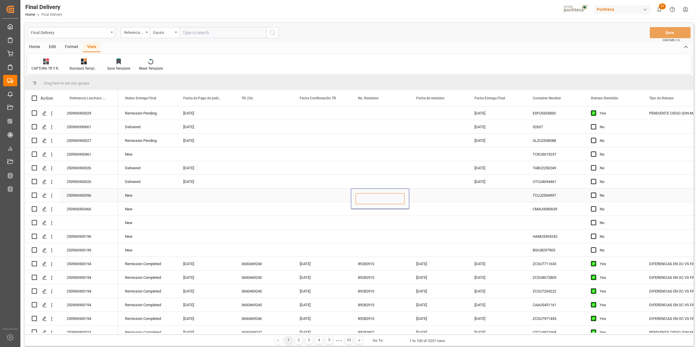
click at [388, 195] on input "Press SPACE to select this row." at bounding box center [380, 198] width 49 height 11
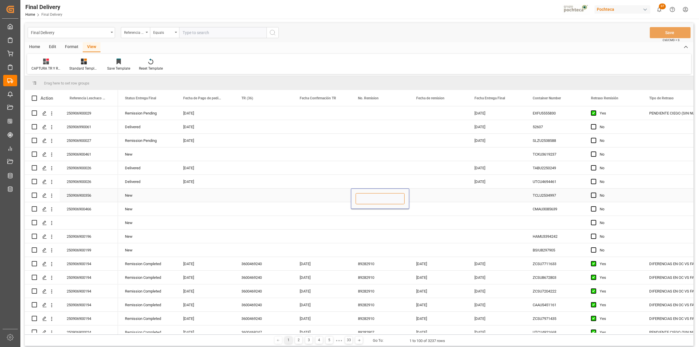
click at [388, 195] on input "Press SPACE to select this row." at bounding box center [380, 198] width 49 height 11
drag, startPoint x: 560, startPoint y: 30, endPoint x: 566, endPoint y: 31, distance: 6.0
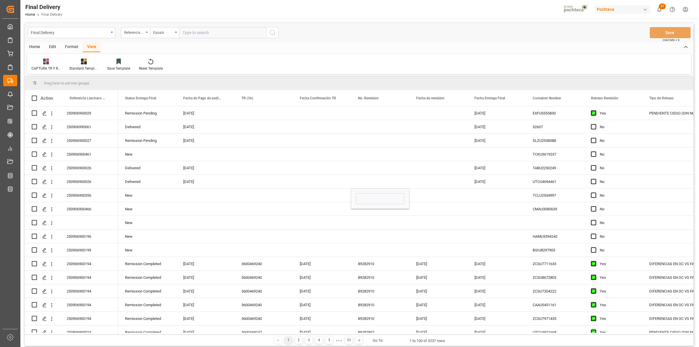
click at [566, 31] on div "Final Delivery Referencia Leschaco (Impo) Equals Save Ctrl/CMD + S" at bounding box center [359, 32] width 669 height 19
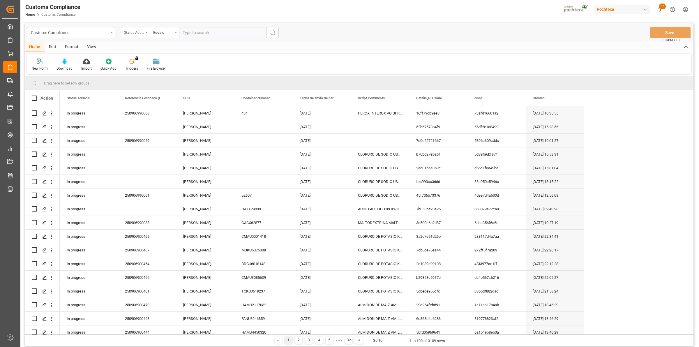
click at [93, 49] on div "View" at bounding box center [92, 47] width 18 height 10
click at [40, 65] on div "Default" at bounding box center [37, 64] width 20 height 13
click at [12, 77] on div "Final Delivery Final Delivery" at bounding box center [10, 80] width 14 height 11
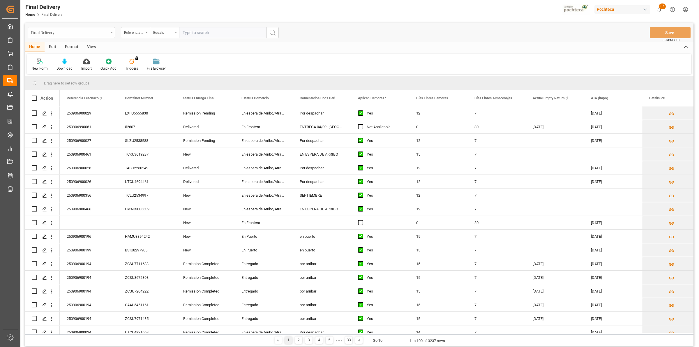
click at [102, 33] on div "Final Delivery" at bounding box center [70, 32] width 78 height 7
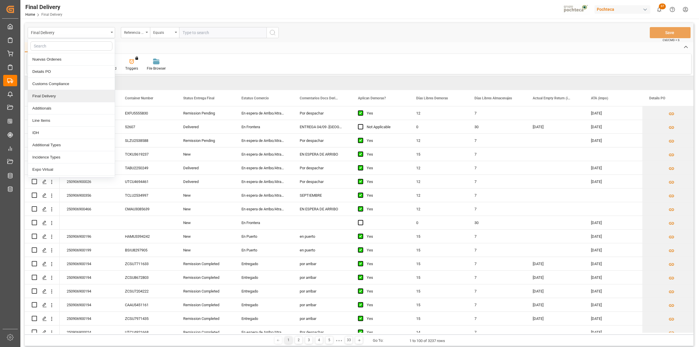
click at [77, 96] on div "Final Delivery" at bounding box center [71, 96] width 87 height 12
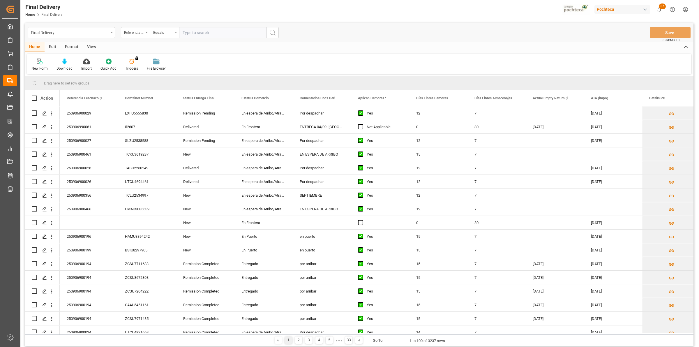
click at [91, 49] on div "View" at bounding box center [92, 47] width 18 height 10
click at [36, 66] on div "Default" at bounding box center [36, 68] width 11 height 5
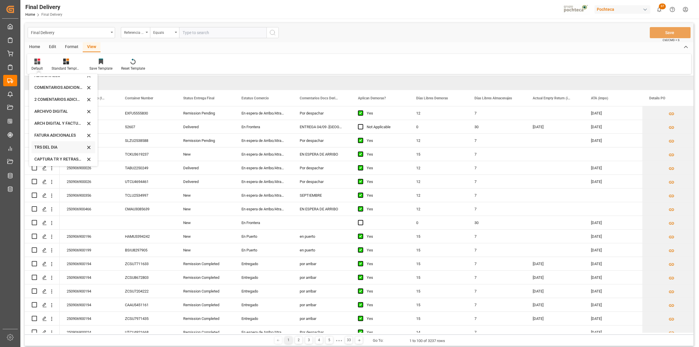
scroll to position [44, 0]
click at [50, 160] on div "CAPTURA TR Y RETRASO + FECHA DE ENTREGA" at bounding box center [59, 158] width 51 height 6
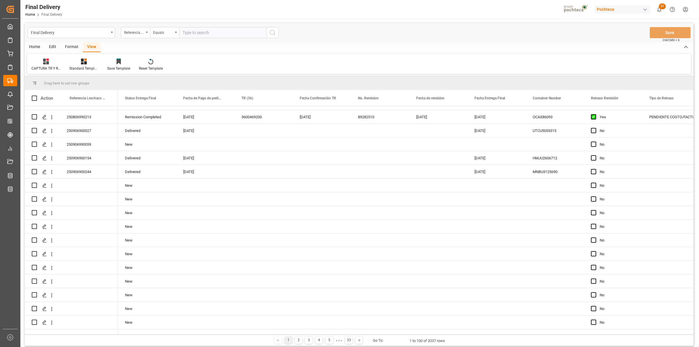
scroll to position [0, 0]
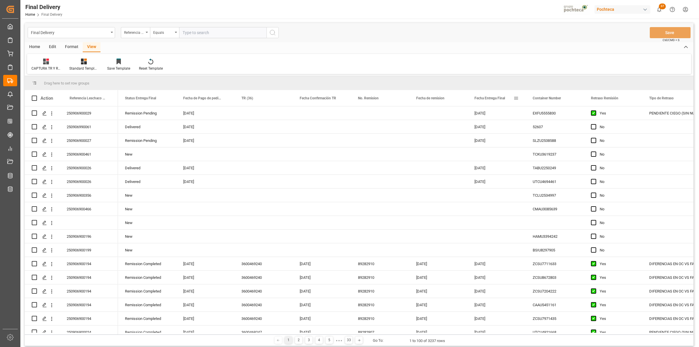
click at [518, 97] on span at bounding box center [515, 98] width 5 height 5
click at [551, 101] on span "filter" at bounding box center [549, 98] width 5 height 5
click at [568, 128] on input "date" at bounding box center [542, 130] width 57 height 12
type input "2025-09-03"
click at [549, 149] on button "Apply" at bounding box center [550, 148] width 11 height 6
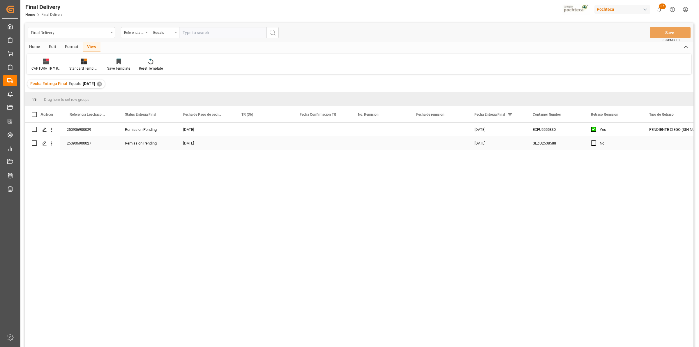
click at [90, 144] on div "250906900027" at bounding box center [89, 142] width 58 height 13
click at [102, 85] on div "✕" at bounding box center [99, 84] width 5 height 5
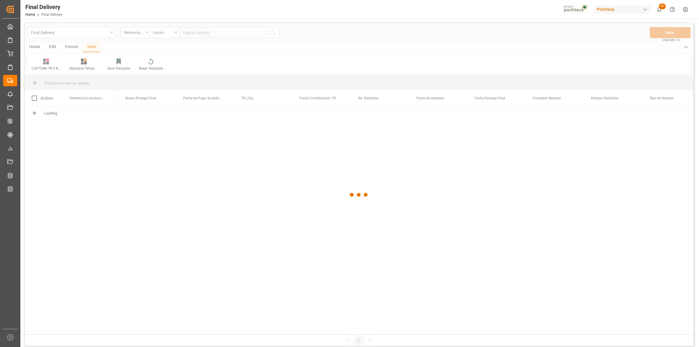
click at [190, 34] on div at bounding box center [359, 194] width 669 height 343
click at [190, 31] on input "text" at bounding box center [222, 32] width 87 height 11
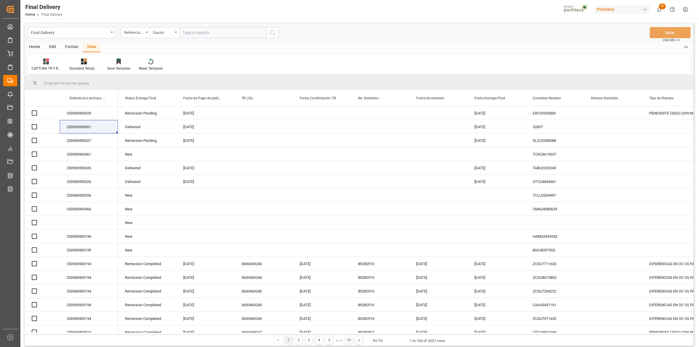
paste input "250906900027"
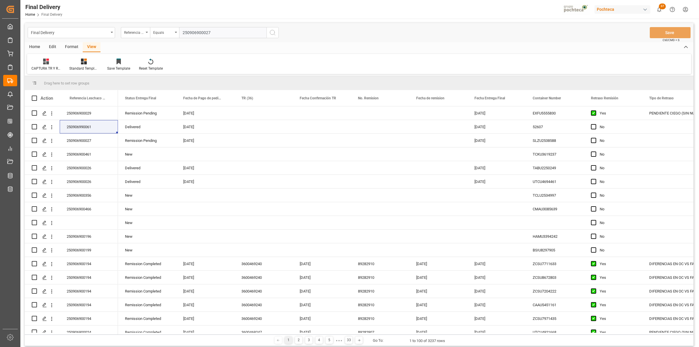
type input "250906900027"
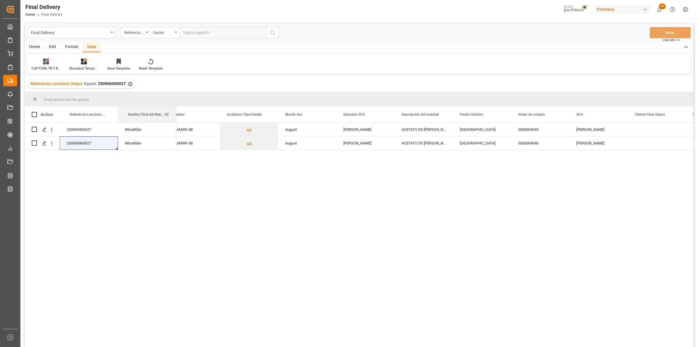
drag, startPoint x: 472, startPoint y: 114, endPoint x: 120, endPoint y: 112, distance: 352.0
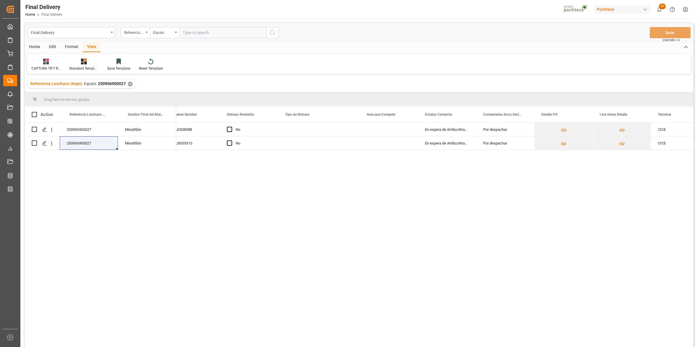
scroll to position [0, 370]
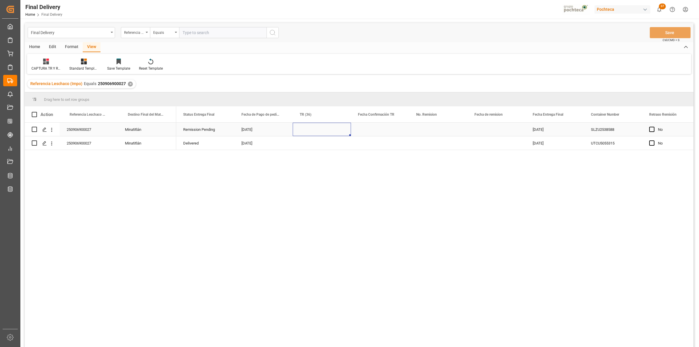
click at [314, 133] on div "Press SPACE to select this row." at bounding box center [322, 129] width 58 height 13
click at [318, 143] on div "Press SPACE to select this row." at bounding box center [322, 142] width 58 height 13
click at [377, 132] on div "Press SPACE to select this row." at bounding box center [380, 129] width 58 height 13
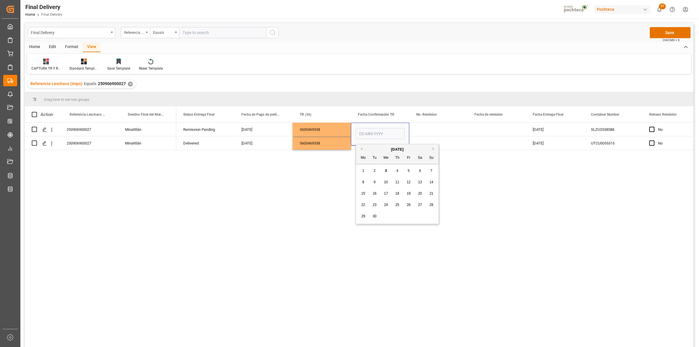
click at [384, 167] on div "1 2 3 4 5 6 7" at bounding box center [397, 170] width 79 height 11
click at [386, 171] on span "3" at bounding box center [386, 171] width 2 height 4
type input "[DATE]"
click at [425, 129] on div "Press SPACE to select this row." at bounding box center [438, 129] width 58 height 13
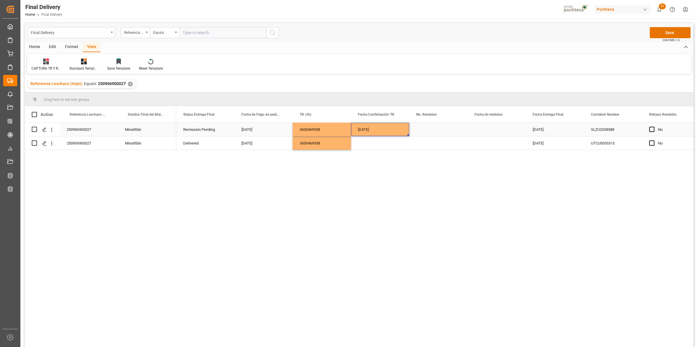
click at [382, 133] on div "[DATE]" at bounding box center [380, 129] width 58 height 13
click at [667, 33] on button "Save" at bounding box center [670, 32] width 41 height 11
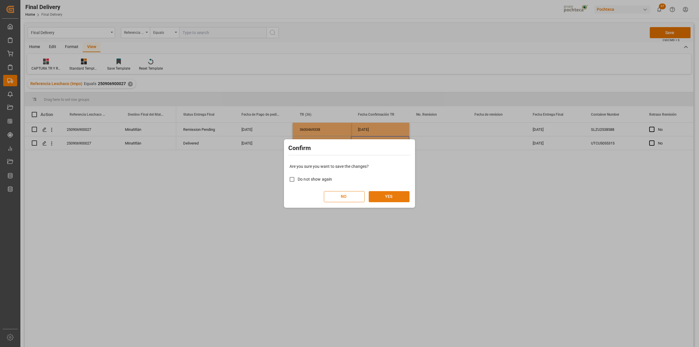
click at [391, 195] on button "YES" at bounding box center [389, 196] width 41 height 11
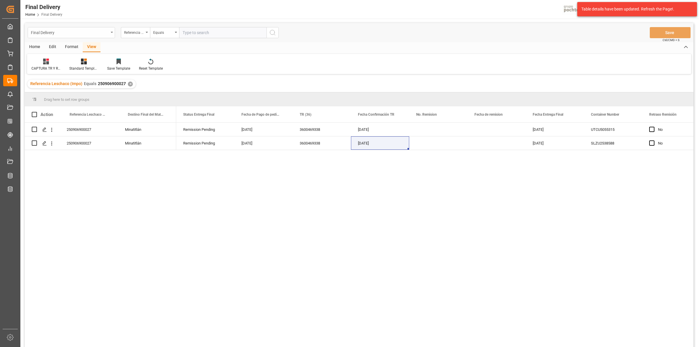
click at [109, 34] on div "Final Delivery" at bounding box center [71, 32] width 87 height 11
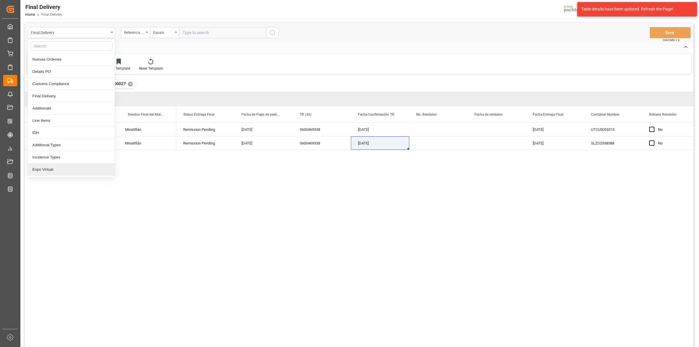
click at [73, 168] on div "Expo Virtual" at bounding box center [71, 169] width 87 height 12
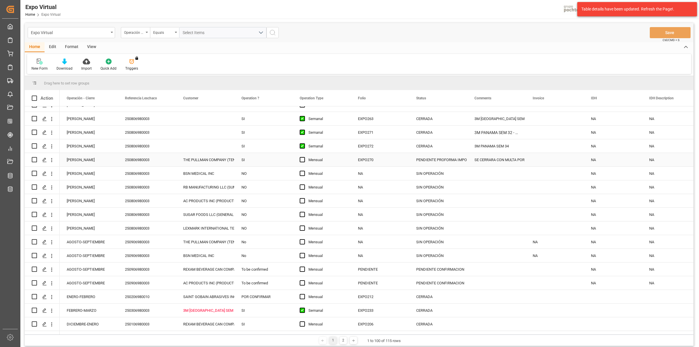
scroll to position [243, 0]
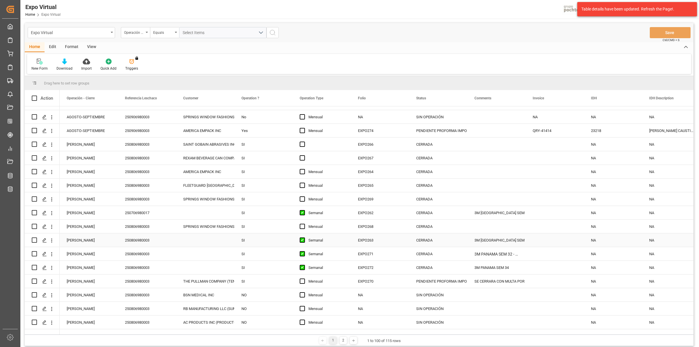
click at [224, 239] on div "Press SPACE to select this row." at bounding box center [205, 239] width 58 height 13
click at [223, 242] on icon "open menu" at bounding box center [223, 243] width 7 height 7
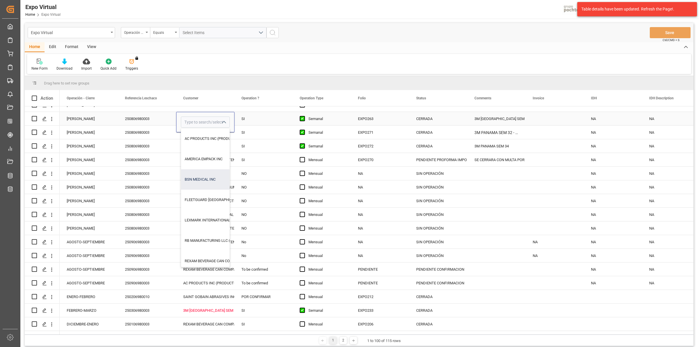
scroll to position [128, 0]
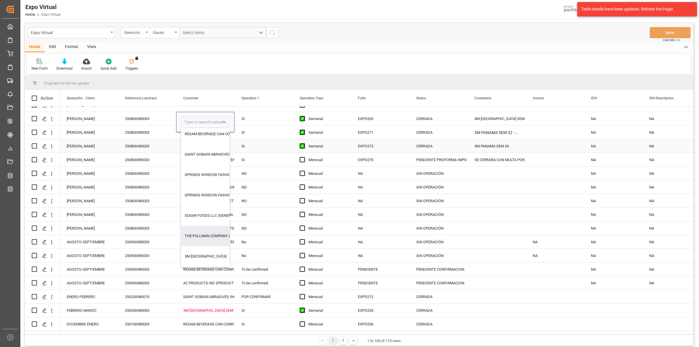
click at [545, 136] on div "Press SPACE to select this row." at bounding box center [555, 131] width 58 height 13
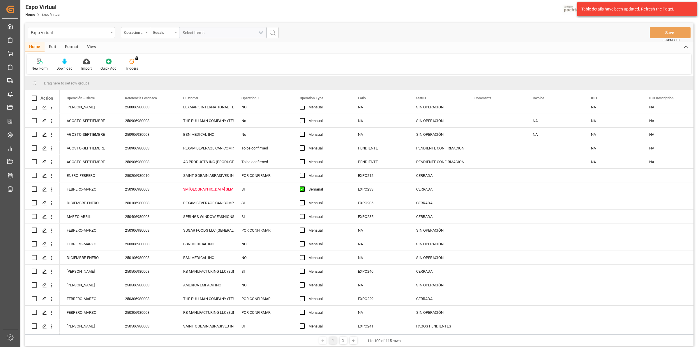
scroll to position [0, 0]
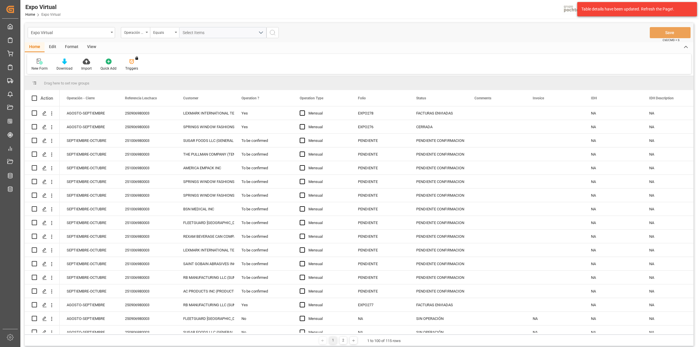
drag, startPoint x: 591, startPoint y: 10, endPoint x: 605, endPoint y: 13, distance: 13.6
click at [591, 10] on div "Table details have been updated. Refresh the Page!." at bounding box center [634, 9] width 107 height 6
click at [622, 11] on div "Table details have been updated. Refresh the Page!." at bounding box center [634, 9] width 107 height 6
click at [111, 34] on div "Expo Virtual" at bounding box center [71, 32] width 87 height 11
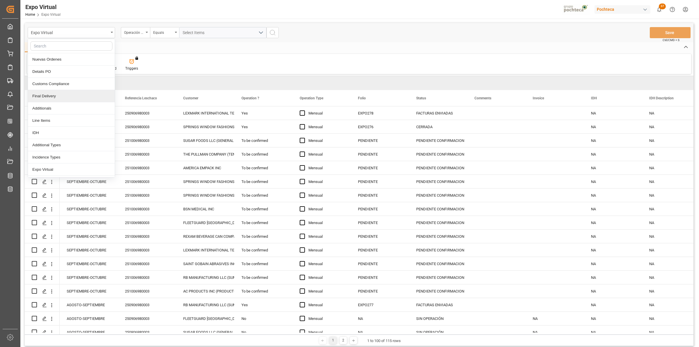
click at [72, 94] on div "Final Delivery" at bounding box center [71, 96] width 87 height 12
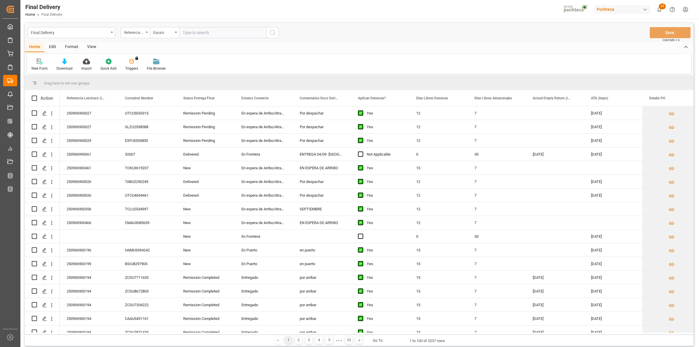
click at [92, 49] on div "View" at bounding box center [92, 47] width 18 height 10
click at [39, 63] on icon at bounding box center [37, 62] width 6 height 6
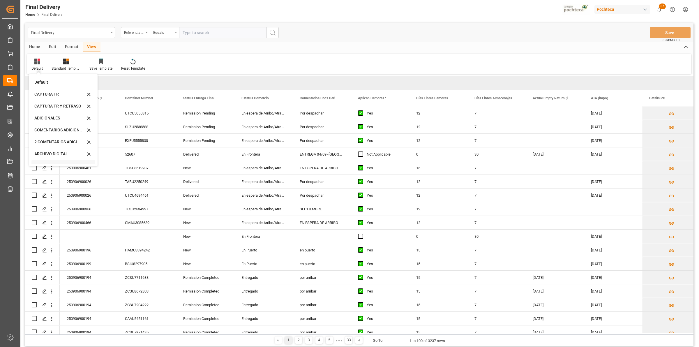
scroll to position [44, 0]
click at [57, 160] on div "CAPTURA TR Y RETRASO + FECHA DE ENTREGA" at bounding box center [59, 158] width 51 height 6
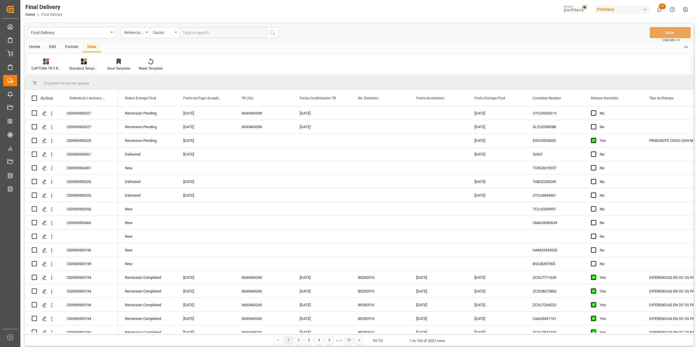
click at [203, 33] on input "text" at bounding box center [222, 32] width 87 height 11
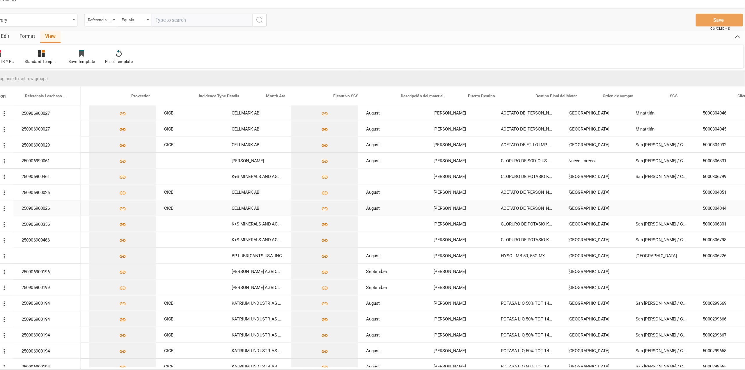
scroll to position [0, 919]
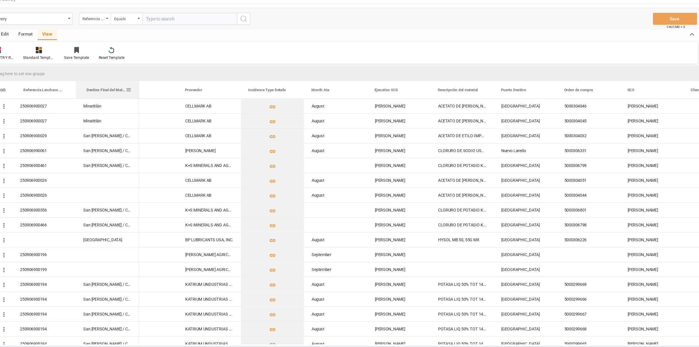
drag, startPoint x: 522, startPoint y: 95, endPoint x: 122, endPoint y: 98, distance: 400.7
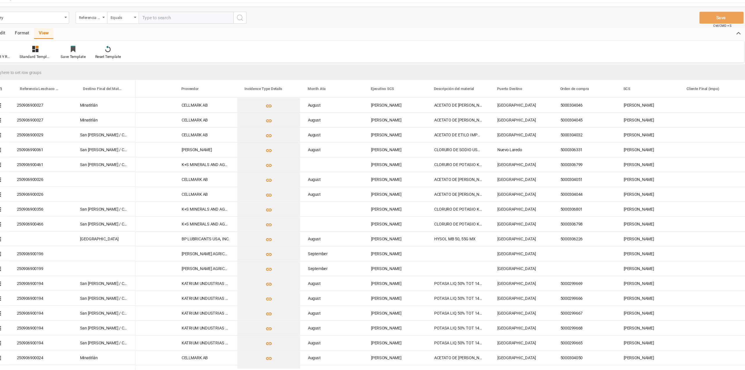
scroll to position [0, 0]
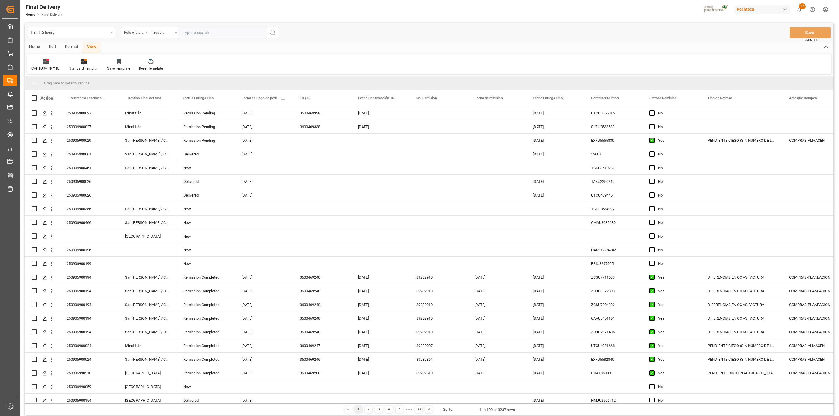
click at [283, 99] on span at bounding box center [282, 98] width 5 height 5
click at [351, 98] on span "columns" at bounding box center [354, 99] width 31 height 10
click at [388, 65] on div "CAPTURA TR Y RETRASO + FECHA DE ENTREGA Standard Templates Save Template Reset …" at bounding box center [429, 64] width 804 height 20
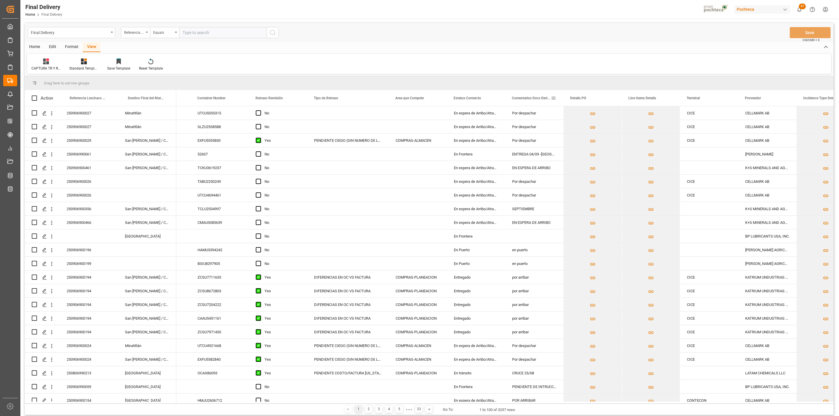
click at [554, 97] on span at bounding box center [553, 98] width 5 height 5
click at [554, 160] on input "Line Items Details column toggle visibility (visible)" at bounding box center [553, 159] width 5 height 5
checkbox input "false"
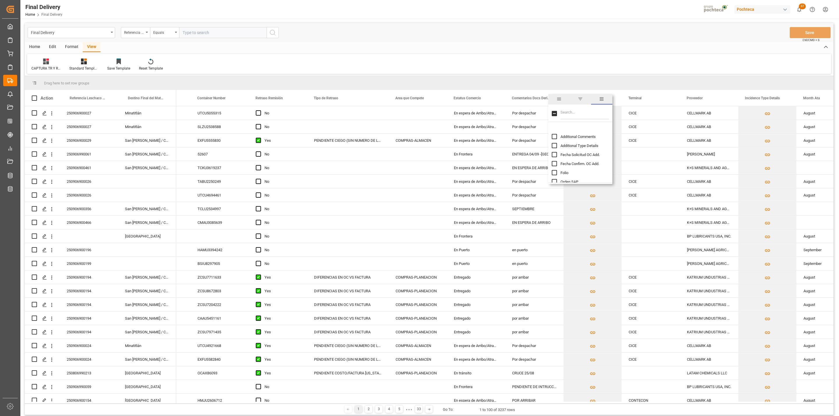
scroll to position [666, 0]
click at [553, 174] on input "Incidence Type Details column toggle visibility (visible)" at bounding box center [553, 176] width 5 height 5
checkbox input "false"
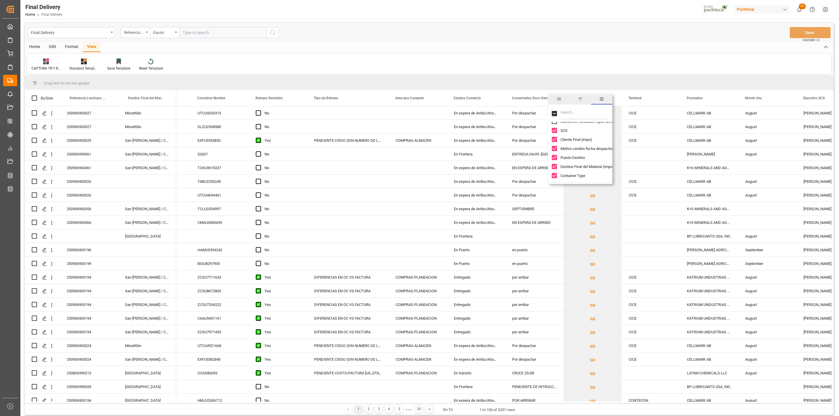
click at [555, 129] on input "SCS column toggle visibility (visible)" at bounding box center [553, 130] width 5 height 5
checkbox input "false"
click at [554, 142] on input "Cliente Final (impo) column toggle visibility (visible)" at bounding box center [553, 139] width 5 height 5
checkbox input "false"
click at [553, 151] on input "Motivo cambio fecha despacho column toggle visibility (visible)" at bounding box center [553, 148] width 5 height 5
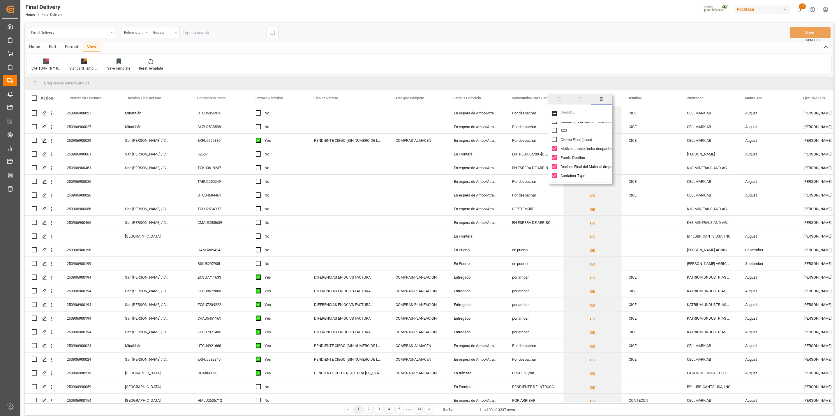
checkbox input "false"
click at [554, 158] on input "Puerto Destino column toggle visibility (visible)" at bounding box center [553, 157] width 5 height 5
checkbox input "false"
click at [552, 168] on input "Destino Final del Material (impo) column toggle visibility (visible)" at bounding box center [553, 166] width 5 height 5
checkbox input "false"
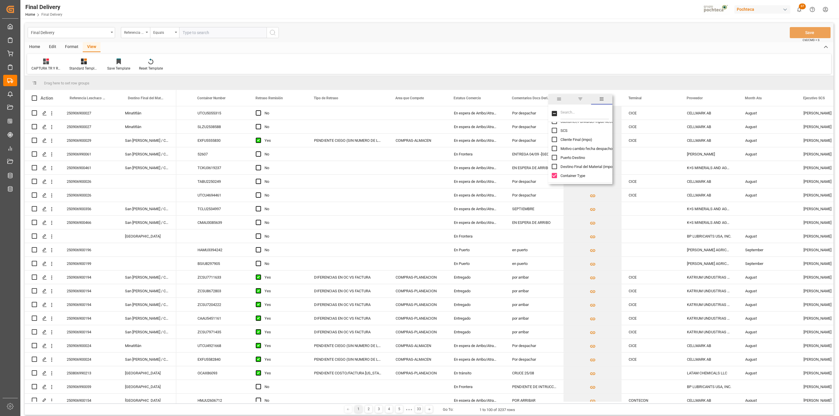
click at [555, 175] on input "Container Type column toggle visibility (visible)" at bounding box center [553, 175] width 5 height 5
checkbox input "false"
click at [613, 80] on div "Drag here to set row groups" at bounding box center [429, 83] width 808 height 14
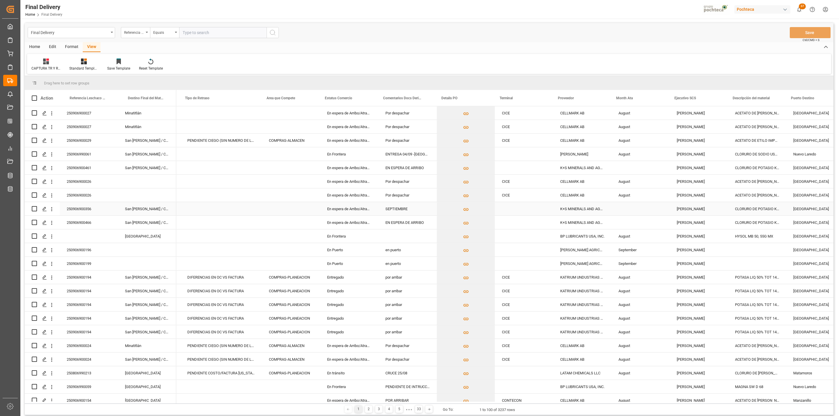
scroll to position [0, 529]
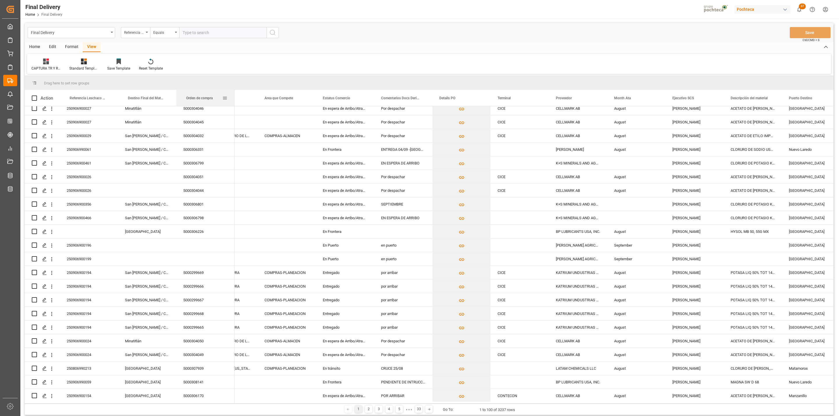
drag, startPoint x: 789, startPoint y: 100, endPoint x: 188, endPoint y: 97, distance: 601.0
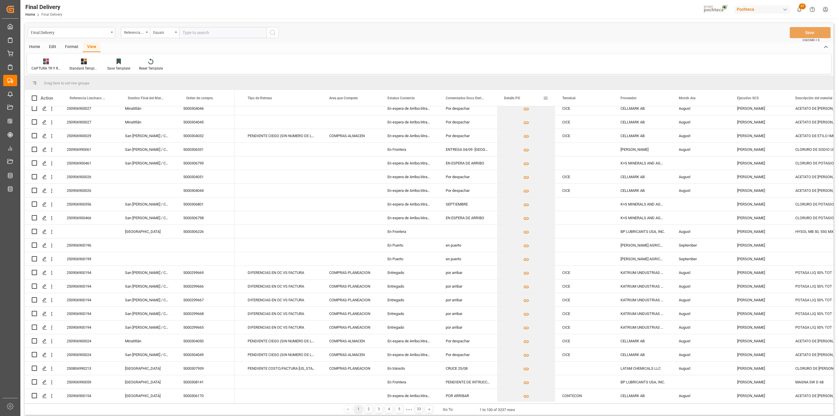
click at [545, 97] on span at bounding box center [545, 98] width 5 height 5
click at [561, 113] on input "Filter Columns Input" at bounding box center [576, 114] width 48 height 12
type input "DETAILS"
click at [547, 139] on input "Details PO column toggle visibility (visible)" at bounding box center [546, 137] width 5 height 5
checkbox input "false"
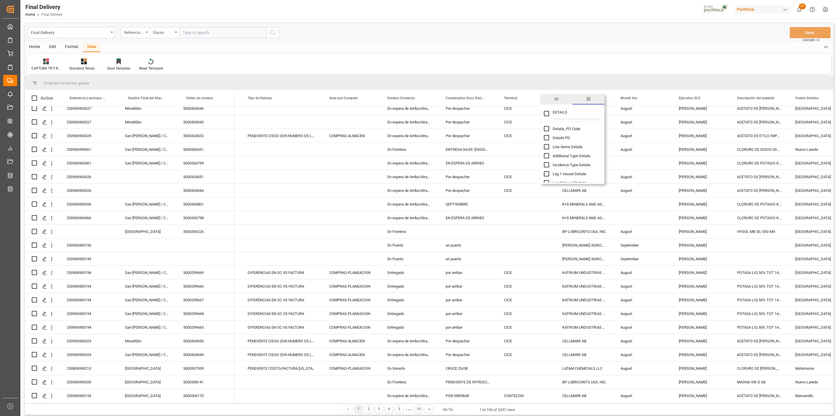
drag, startPoint x: 572, startPoint y: 114, endPoint x: 550, endPoint y: 115, distance: 21.9
click at [550, 115] on div "DETAILS" at bounding box center [572, 114] width 64 height 16
checkbox input "false"
click at [497, 82] on div "Drag here to set row groups" at bounding box center [429, 83] width 808 height 14
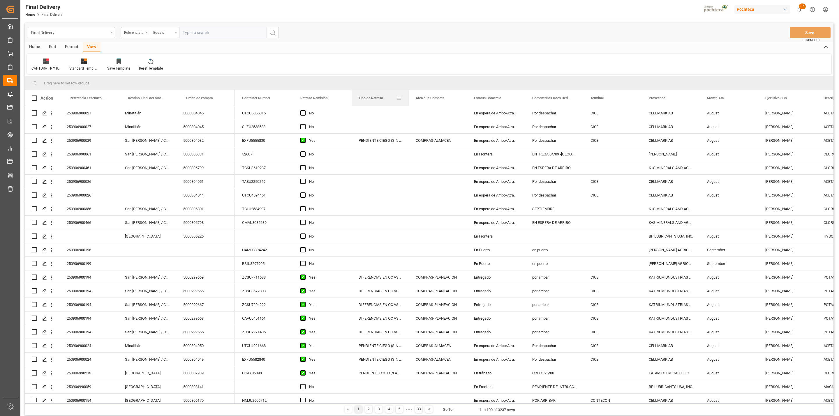
drag, startPoint x: 432, startPoint y: 99, endPoint x: 414, endPoint y: 99, distance: 17.8
click at [407, 98] on div at bounding box center [408, 98] width 2 height 16
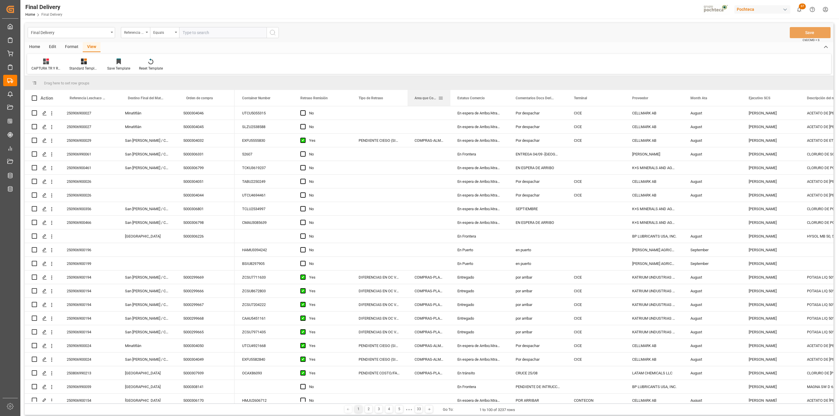
drag, startPoint x: 465, startPoint y: 98, endPoint x: 449, endPoint y: 98, distance: 15.4
click at [449, 98] on div at bounding box center [450, 98] width 2 height 16
click at [615, 98] on span at bounding box center [615, 98] width 5 height 5
click at [627, 116] on input "Filter Columns Input" at bounding box center [646, 114] width 48 height 12
type input "TER"
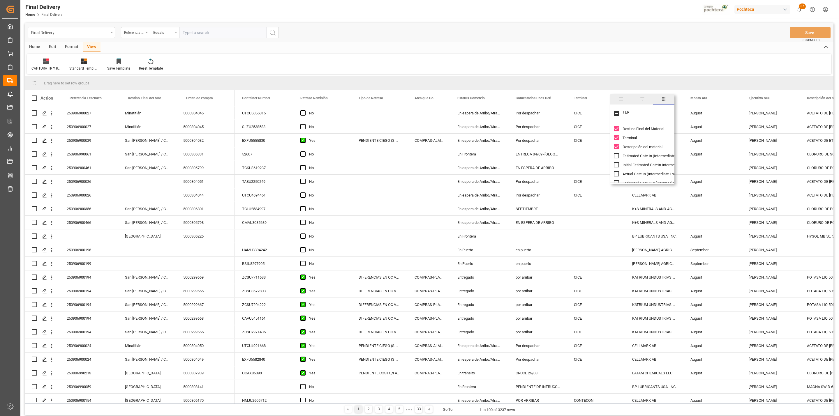
click at [616, 82] on div "Drag here to set row groups" at bounding box center [429, 83] width 808 height 14
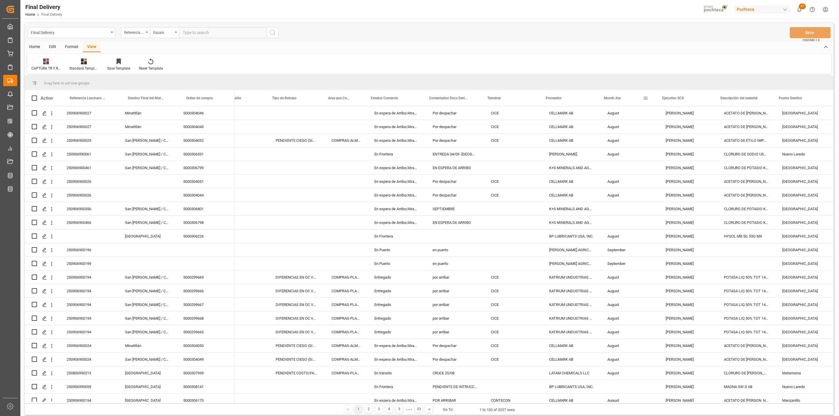
click at [646, 97] on span at bounding box center [645, 98] width 5 height 5
click at [664, 114] on input "Filter Columns Input" at bounding box center [676, 114] width 48 height 12
type input "MONT"
click at [646, 136] on input "Month Ata column toggle visibility (visible)" at bounding box center [645, 137] width 5 height 5
checkbox input "false"
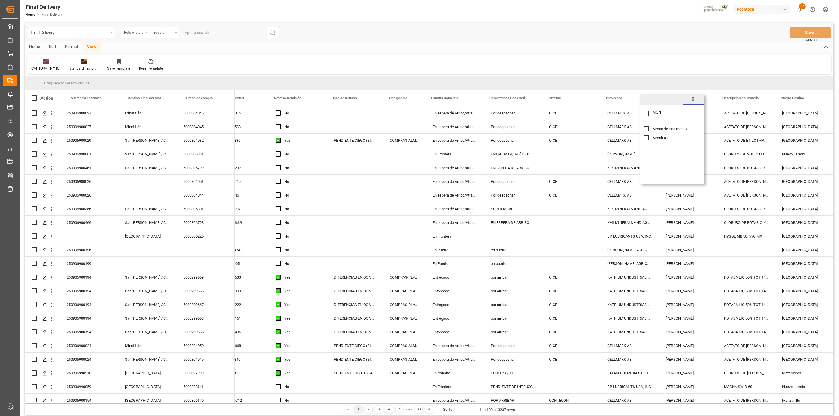
click at [636, 84] on div "Drag here to set row groups" at bounding box center [429, 83] width 808 height 14
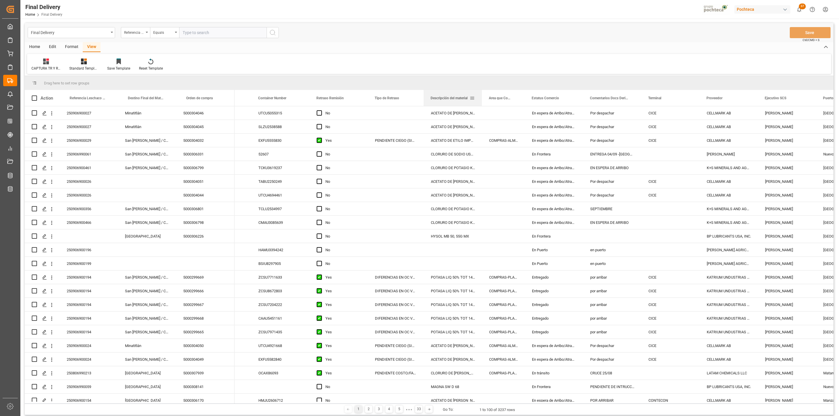
drag, startPoint x: 777, startPoint y: 98, endPoint x: 450, endPoint y: 95, distance: 326.4
click at [450, 95] on div "Descripción del material" at bounding box center [449, 98] width 39 height 16
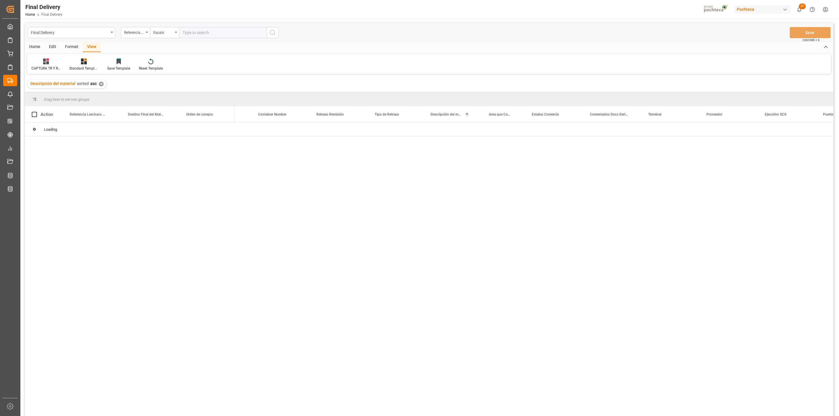
click at [100, 84] on div "✕" at bounding box center [101, 84] width 5 height 5
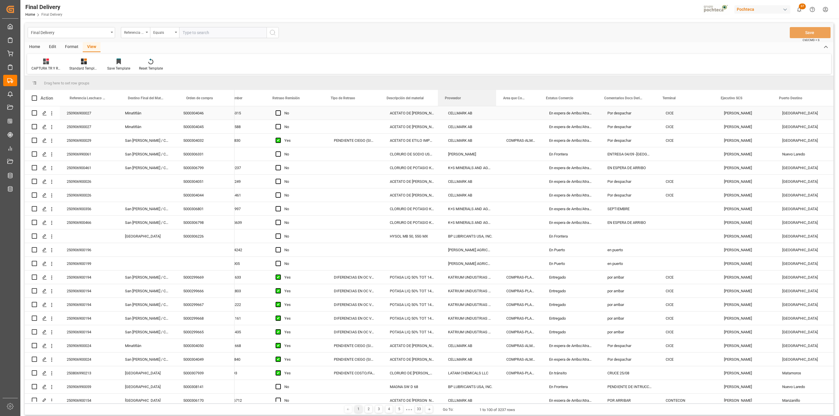
drag, startPoint x: 674, startPoint y: 99, endPoint x: 472, endPoint y: 106, distance: 202.2
click at [472, 106] on div "Action Referencia Leschaco (Impo) Destino Final del Material Orden de compra" at bounding box center [429, 247] width 808 height 314
click at [646, 100] on span at bounding box center [645, 98] width 5 height 5
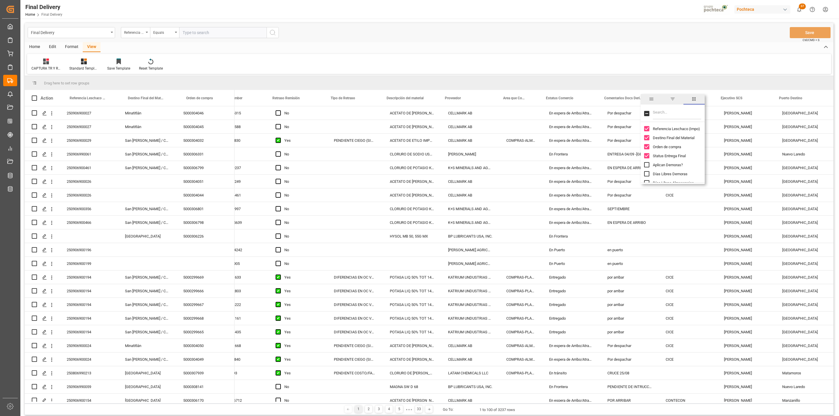
click at [665, 114] on input "Filter Columns Input" at bounding box center [677, 114] width 48 height 12
type input "COMEN"
click at [646, 147] on input "Comentarios Docs Derived column toggle visibility (visible)" at bounding box center [646, 146] width 5 height 5
checkbox input "false"
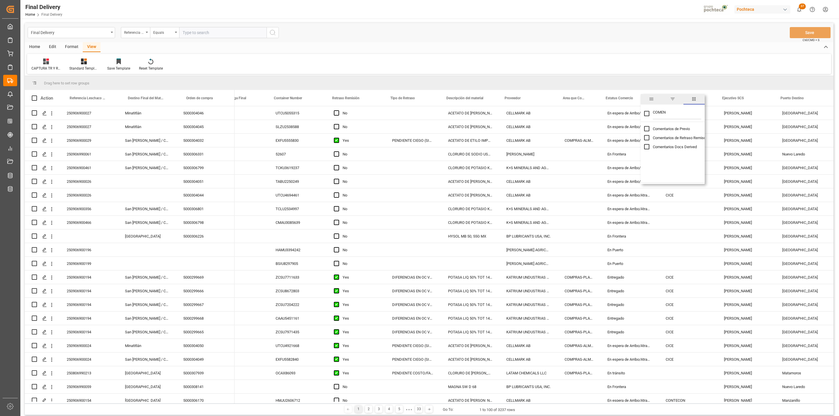
click at [669, 110] on input "COMEN" at bounding box center [677, 114] width 48 height 12
type input "C"
checkbox input "false"
click at [615, 79] on div "Drag here to set row groups" at bounding box center [429, 83] width 808 height 14
click at [699, 97] on span at bounding box center [705, 98] width 5 height 5
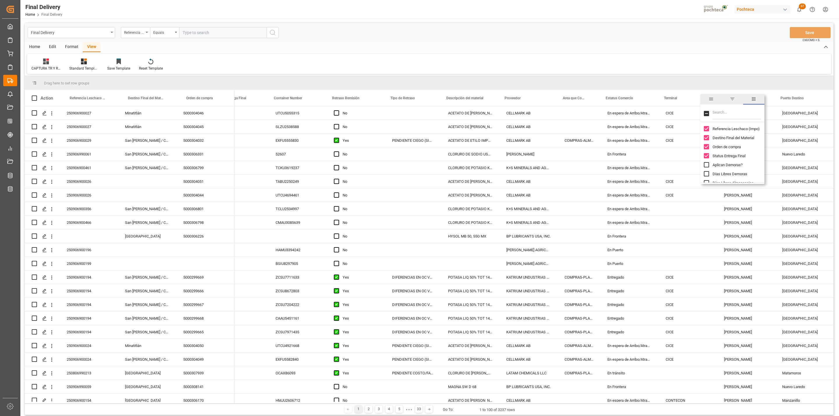
click at [699, 114] on input "Filter Columns Input" at bounding box center [736, 114] width 48 height 12
type input "TERMI"
checkbox input "true"
type input "TERMI"
click at [699, 128] on input "Terminal column toggle visibility (visible)" at bounding box center [705, 128] width 5 height 5
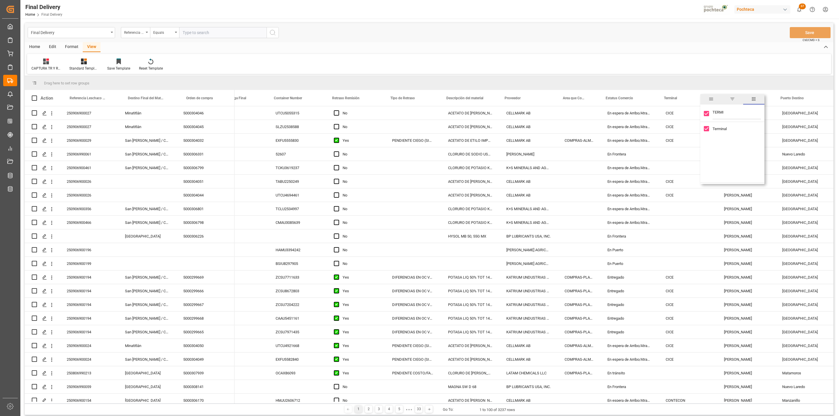
checkbox input "false"
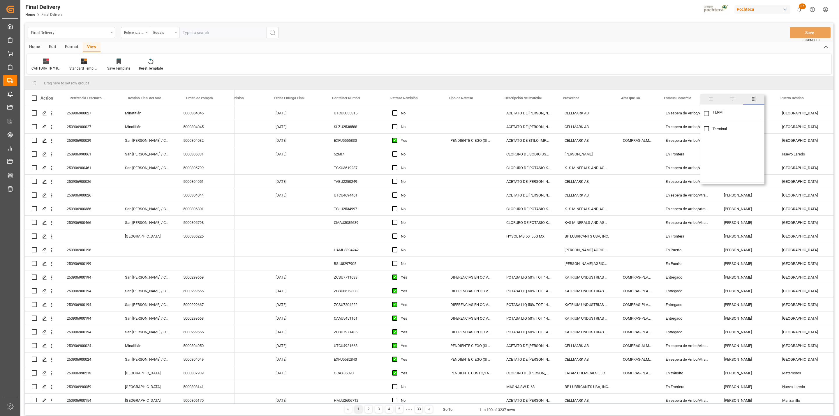
click at [651, 83] on div "Drag here to set row groups" at bounding box center [429, 83] width 808 height 14
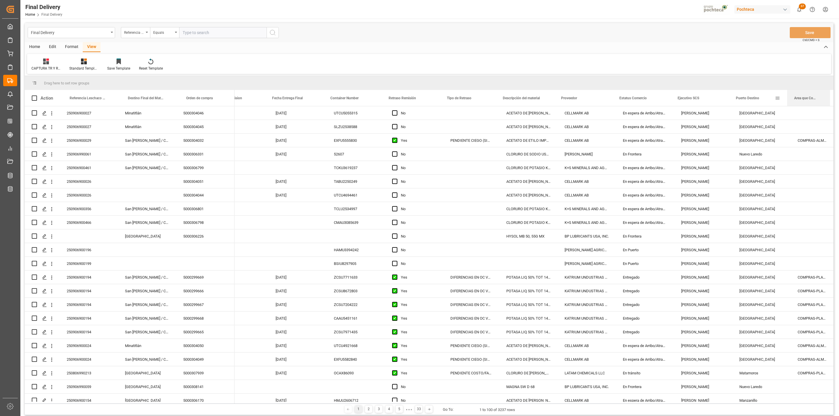
drag, startPoint x: 632, startPoint y: 98, endPoint x: 777, endPoint y: 99, distance: 145.3
click at [699, 99] on div "Fecha Entrega Final Container Number Retraso Remisión" at bounding box center [373, 98] width 914 height 16
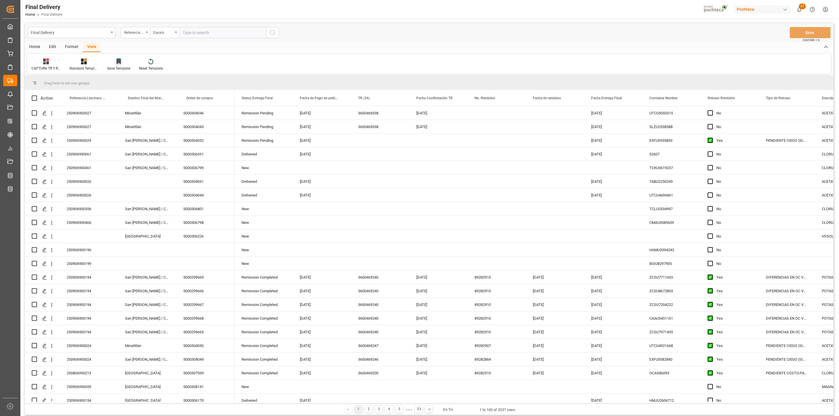
click at [118, 65] on div "Save Template" at bounding box center [119, 64] width 32 height 13
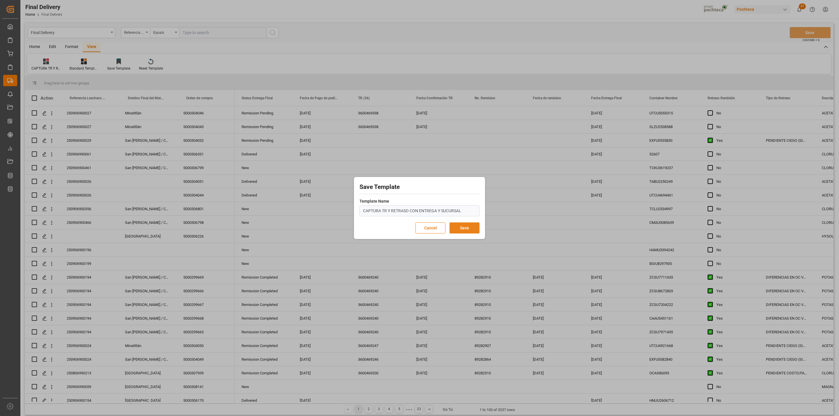
type input "CAPTURA TR Y RETRASO CON ENTREGA Y SUCURSAL"
click at [455, 228] on button "Save" at bounding box center [464, 227] width 30 height 11
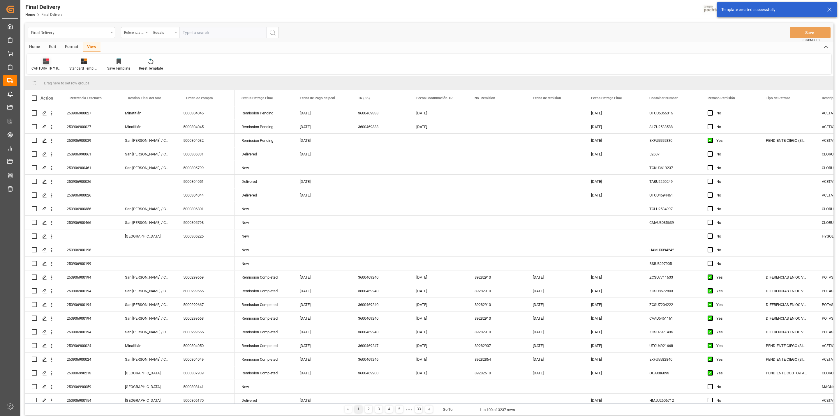
click at [46, 64] on icon at bounding box center [46, 62] width 6 height 6
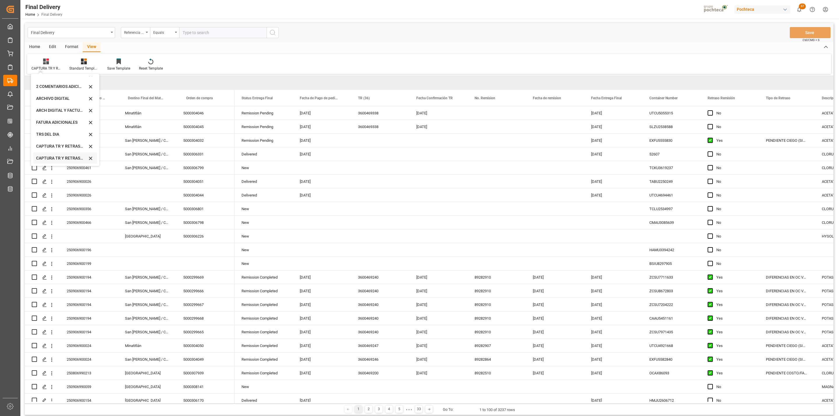
click at [72, 157] on div "CAPTURA TR Y RETRASO CON ENTREGA Y SUCURSAL" at bounding box center [61, 158] width 51 height 6
click at [68, 46] on div "Format" at bounding box center [72, 47] width 22 height 10
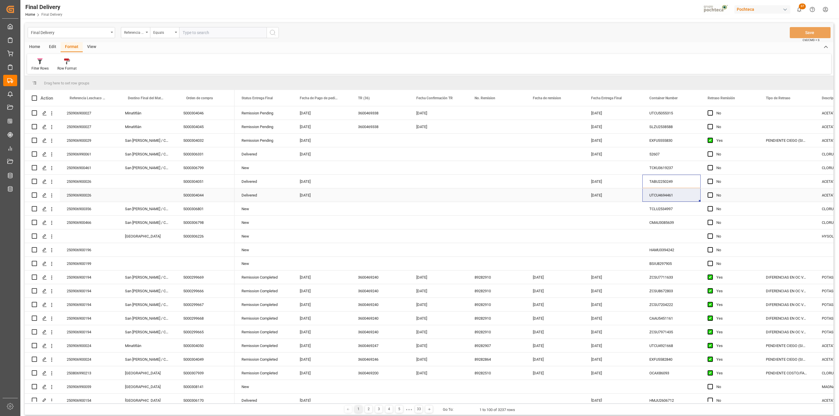
drag, startPoint x: 655, startPoint y: 184, endPoint x: 657, endPoint y: 190, distance: 6.9
click at [362, 181] on div "Press SPACE to select this row." at bounding box center [380, 181] width 58 height 13
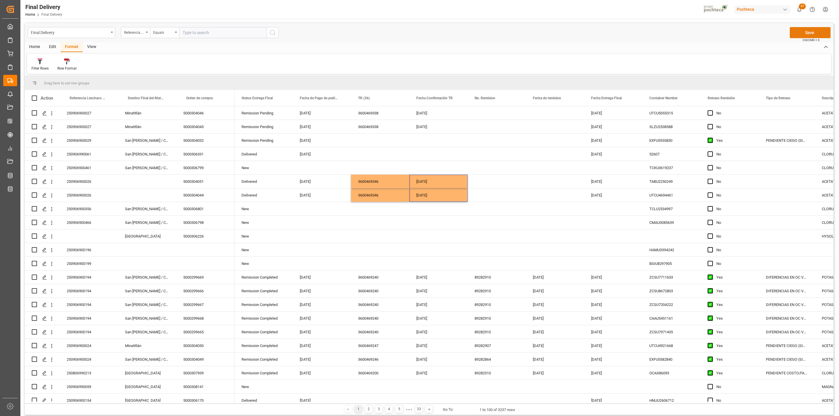
click at [799, 31] on button "Save" at bounding box center [809, 32] width 41 height 11
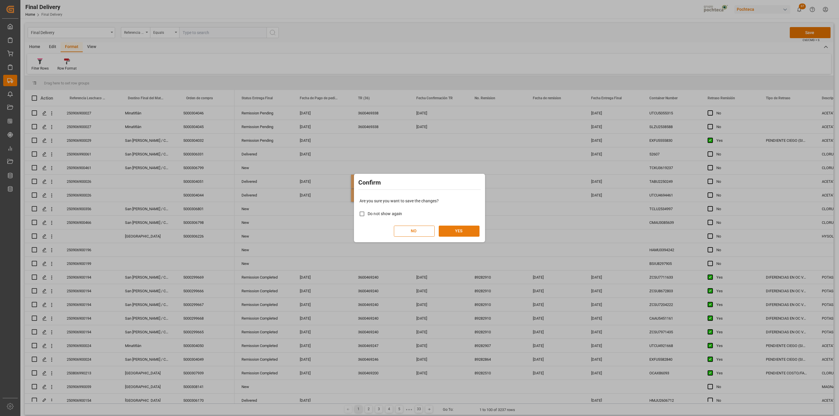
click at [468, 229] on button "YES" at bounding box center [458, 231] width 41 height 11
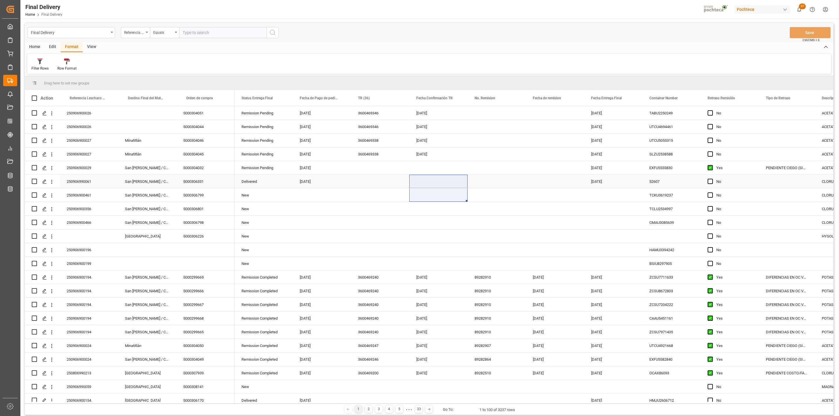
click at [377, 176] on div "Press SPACE to select this row." at bounding box center [380, 181] width 58 height 13
click at [384, 165] on div "Press SPACE to select this row." at bounding box center [380, 167] width 58 height 13
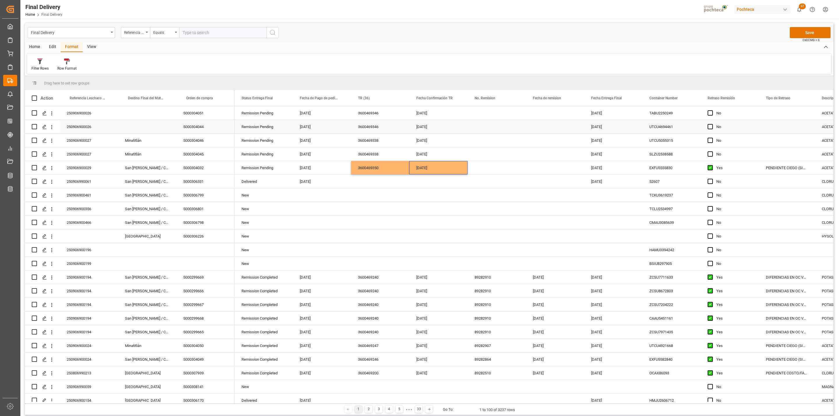
drag, startPoint x: 708, startPoint y: 126, endPoint x: 712, endPoint y: 118, distance: 9.2
click at [708, 126] on span "Press SPACE to select this row." at bounding box center [709, 126] width 5 height 5
click at [712, 124] on input "Press SPACE to select this row." at bounding box center [712, 124] width 0 height 0
click at [709, 116] on span "Press SPACE to select this row." at bounding box center [709, 112] width 5 height 5
click at [712, 110] on input "Press SPACE to select this row." at bounding box center [712, 110] width 0 height 0
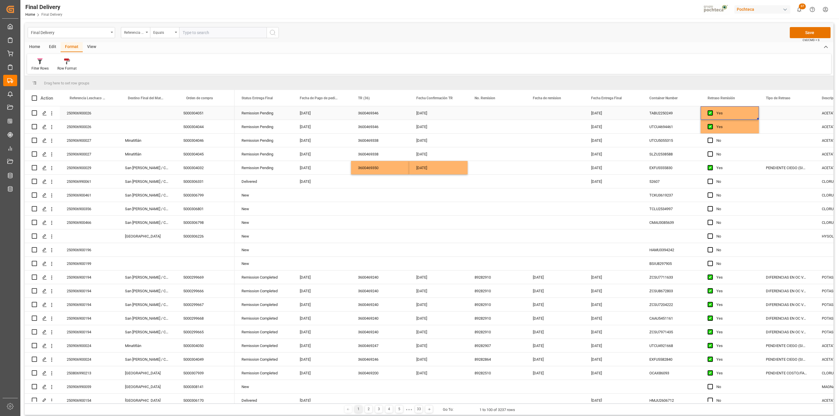
click at [779, 115] on div "Press SPACE to select this row." at bounding box center [786, 112] width 56 height 13
click at [780, 115] on input "Press SPACE to select this row." at bounding box center [786, 116] width 47 height 11
click at [777, 133] on div "OC CON INCIDENCIA, PERO SE CUMPLE CON KPI" at bounding box center [807, 133] width 88 height 20
type input "OC CON INCIDENCIA, PERO SE CUMPLE CON KPI"
click at [778, 154] on div "Press SPACE to select this row." at bounding box center [786, 153] width 56 height 13
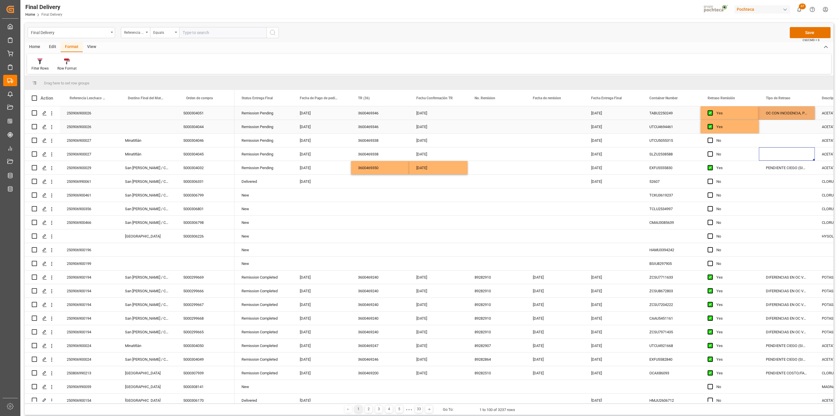
click at [779, 115] on div "OC CON INCIDENCIA, PERO SE CUMPLE CON KPI" at bounding box center [786, 112] width 56 height 13
click at [779, 115] on input "OC CON INCIDENCIA, PERO SE CUMPLE CON KPI" at bounding box center [786, 116] width 47 height 11
drag, startPoint x: 803, startPoint y: 116, endPoint x: 751, endPoint y: 118, distance: 52.4
click at [751, 118] on div "Remission Pending 28-08-2025 3600469346 03-09-2025 04-09-2025 TABU2250249 Yes O…" at bounding box center [691, 113] width 914 height 14
type input "OC CON INCIDENCIA, PERO SE CUMPLE CON KPI"
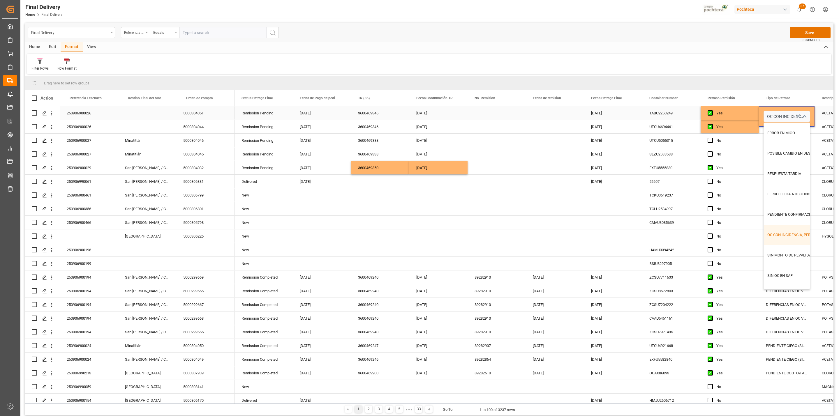
drag, startPoint x: 796, startPoint y: 116, endPoint x: 786, endPoint y: 116, distance: 9.6
click at [786, 116] on div "OC CON INCIDENCIA, PERO SE CUMPLE CON KPI" at bounding box center [786, 116] width 47 height 11
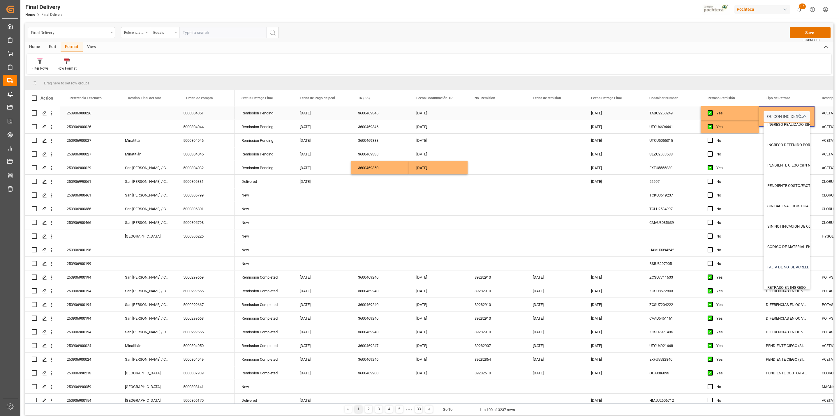
scroll to position [291, 0]
click at [790, 166] on div "CODIGO DE MATERIAL EN ERROR" at bounding box center [812, 168] width 99 height 20
type input "CODIGO DE MATERIAL EN ERROR"
click at [774, 160] on div "Press SPACE to select this row." at bounding box center [786, 153] width 56 height 13
click at [784, 116] on div "CODIGO DE MATERIAL EN ERROR" at bounding box center [786, 112] width 56 height 13
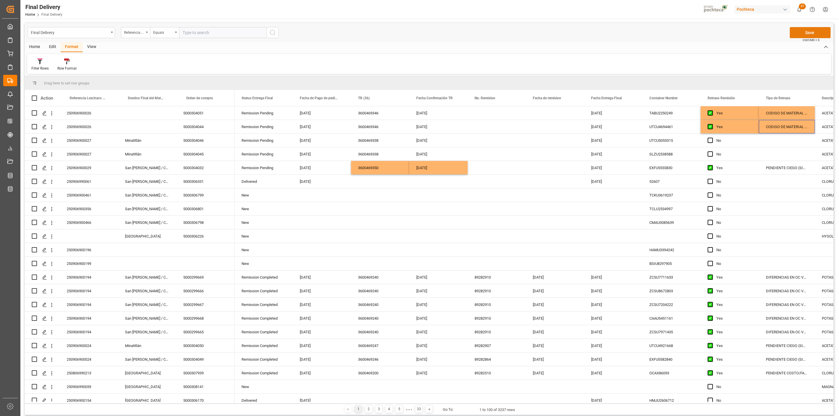
click at [803, 30] on button "Save" at bounding box center [809, 32] width 41 height 11
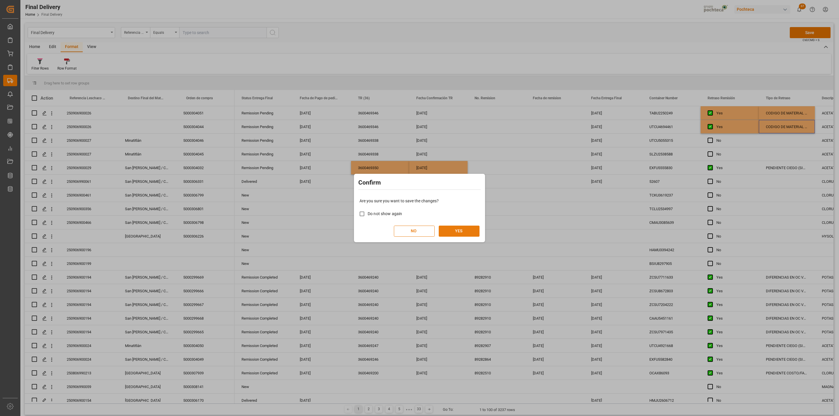
click at [464, 228] on button "YES" at bounding box center [458, 231] width 41 height 11
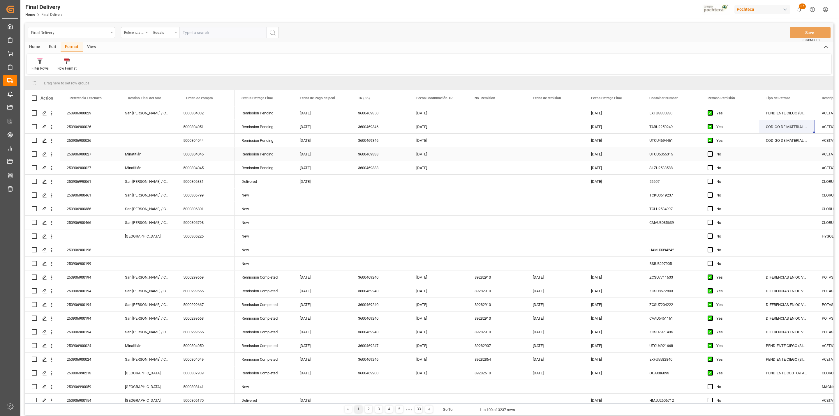
click at [474, 151] on div "Press SPACE to select this row." at bounding box center [496, 153] width 58 height 13
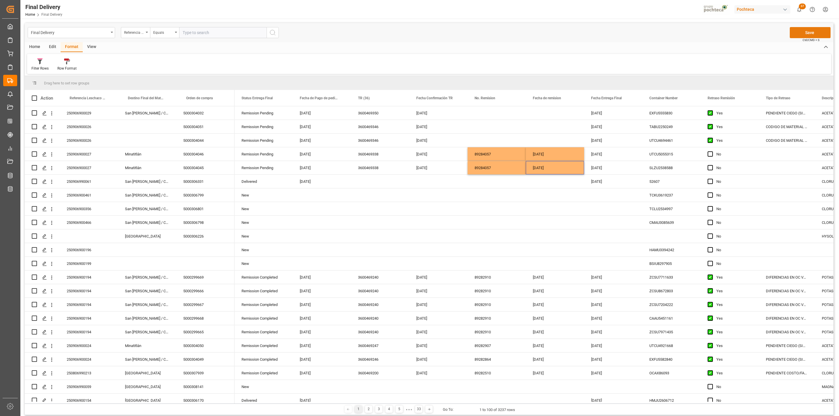
click at [793, 34] on button "Save" at bounding box center [809, 32] width 41 height 11
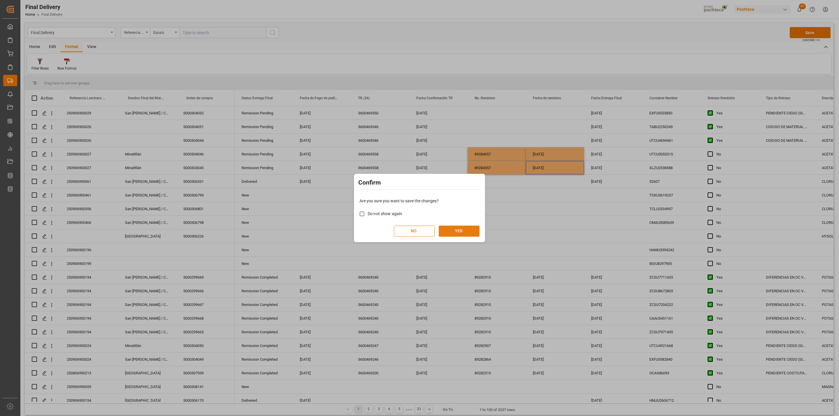
click at [470, 228] on button "YES" at bounding box center [458, 231] width 41 height 11
